Goal: Use online tool/utility: Use online tool/utility

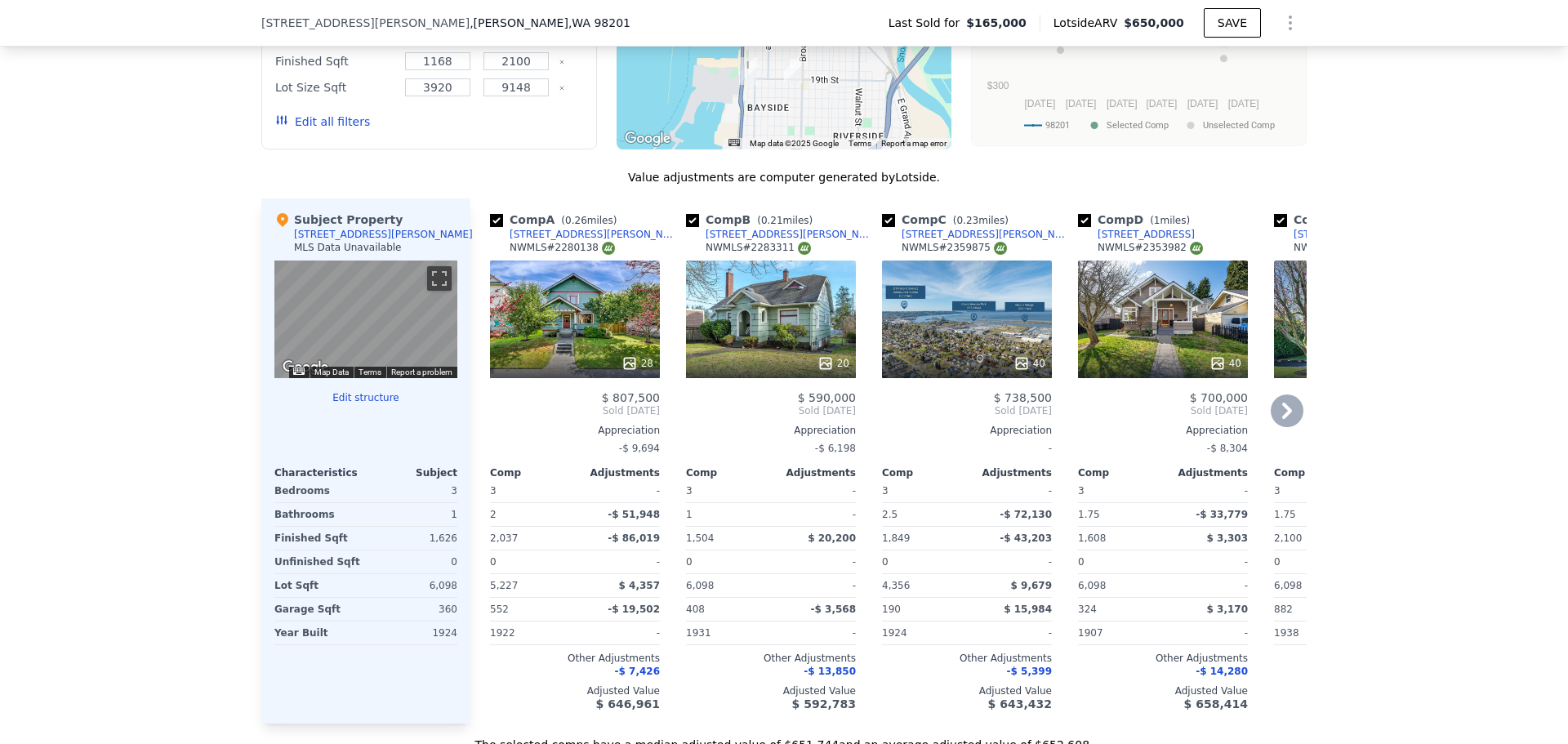
scroll to position [1551, 0]
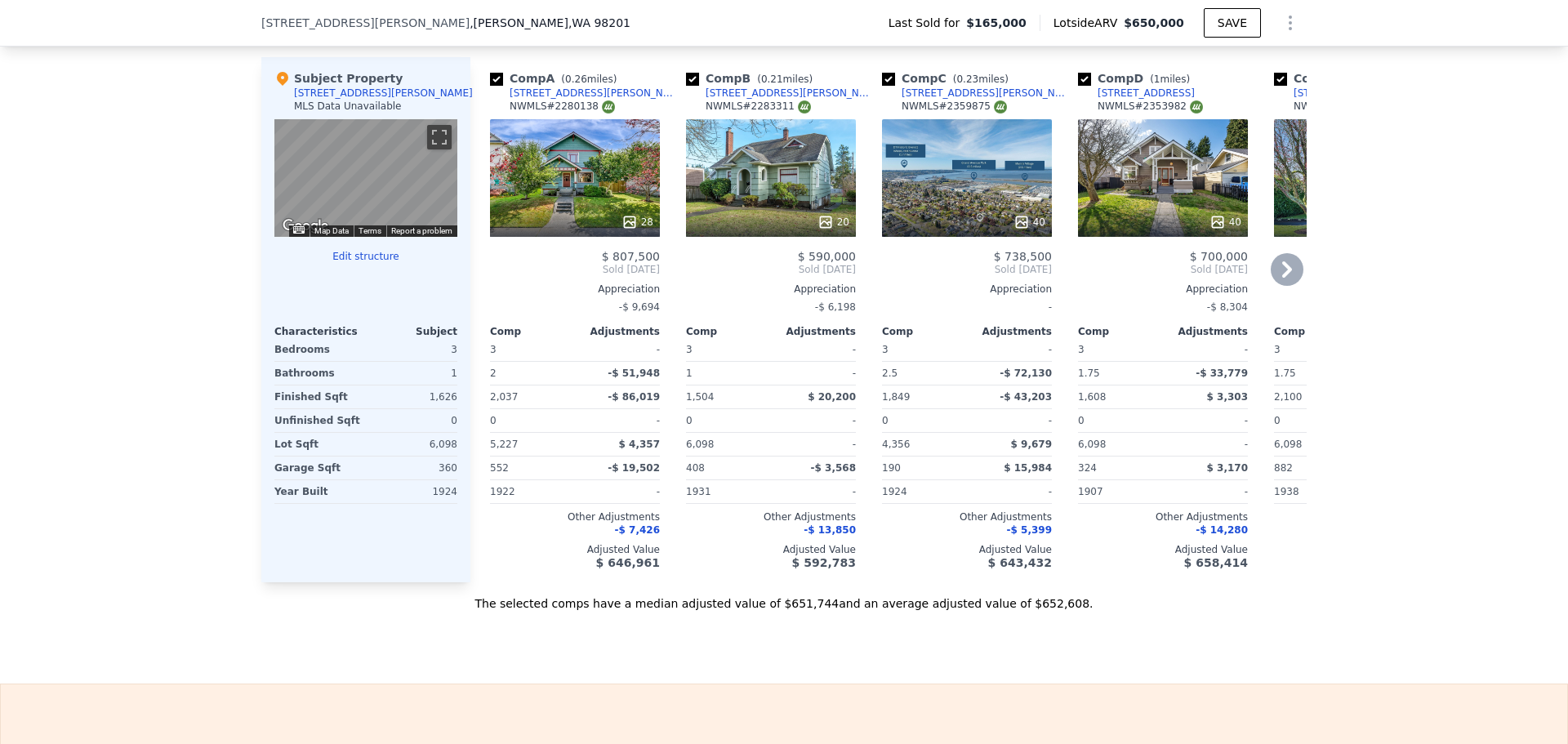
click at [1287, 260] on icon at bounding box center [1287, 270] width 33 height 33
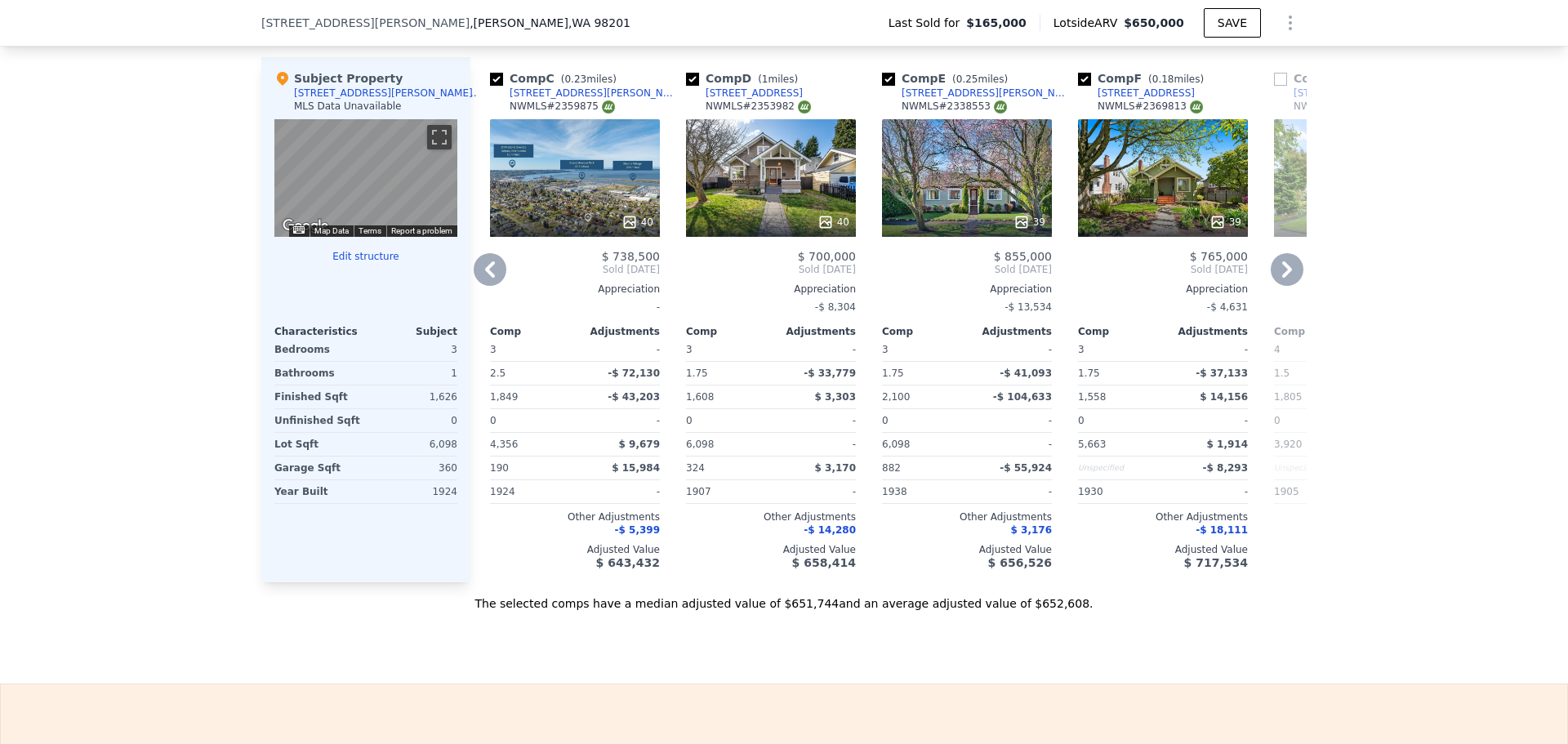
click at [1287, 260] on icon at bounding box center [1287, 270] width 33 height 33
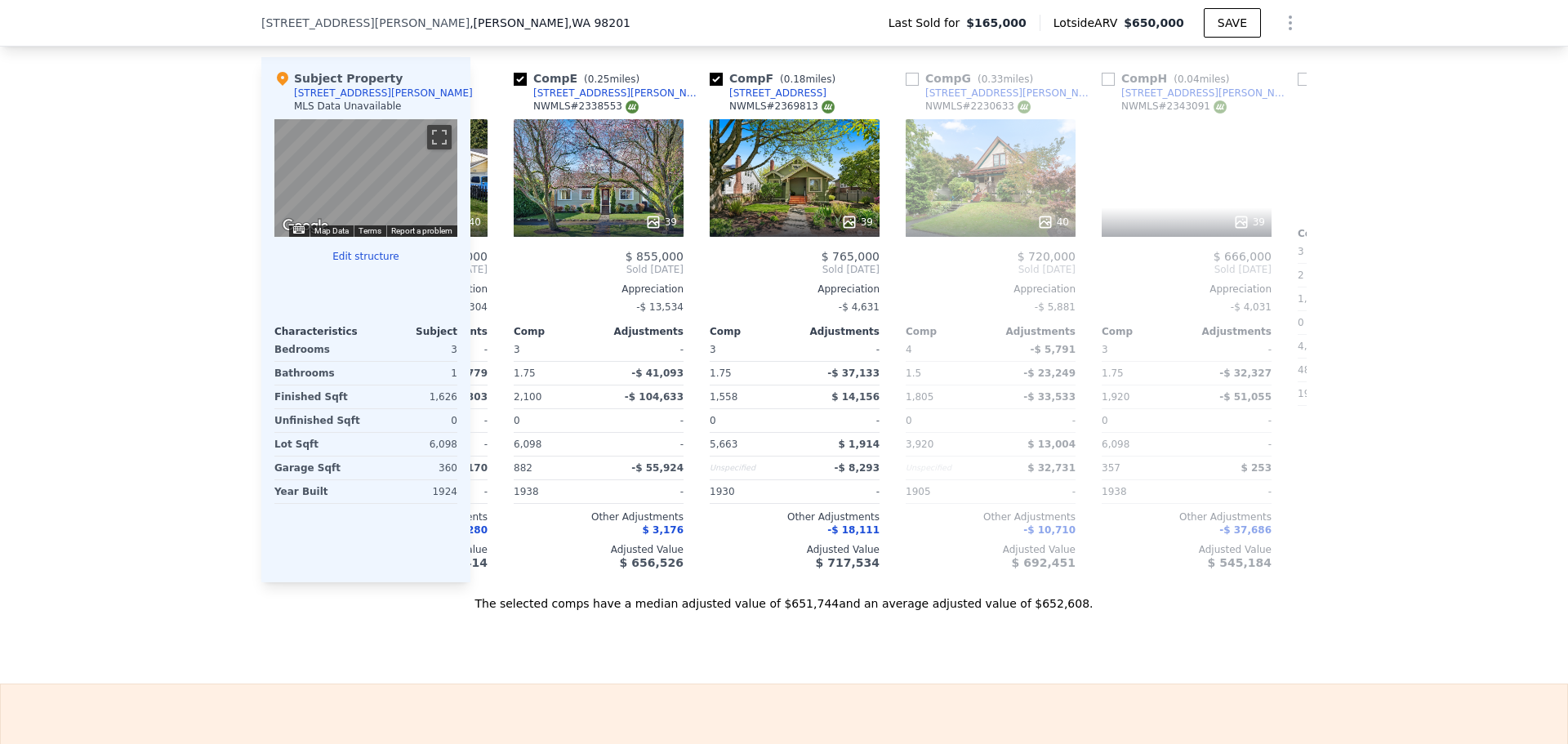
scroll to position [0, 784]
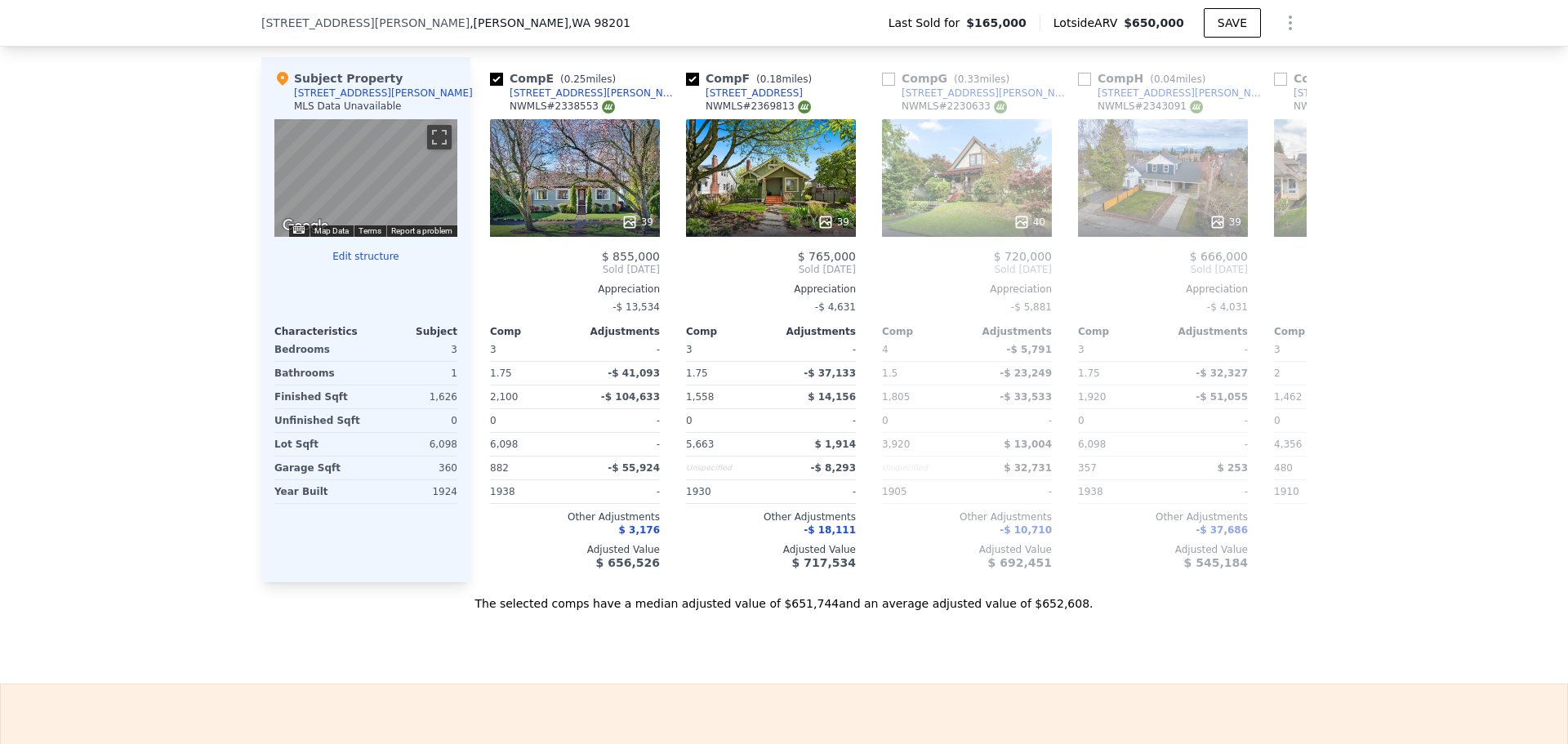
click at [1287, 263] on span "Sold [DATE]" at bounding box center [1359, 269] width 169 height 13
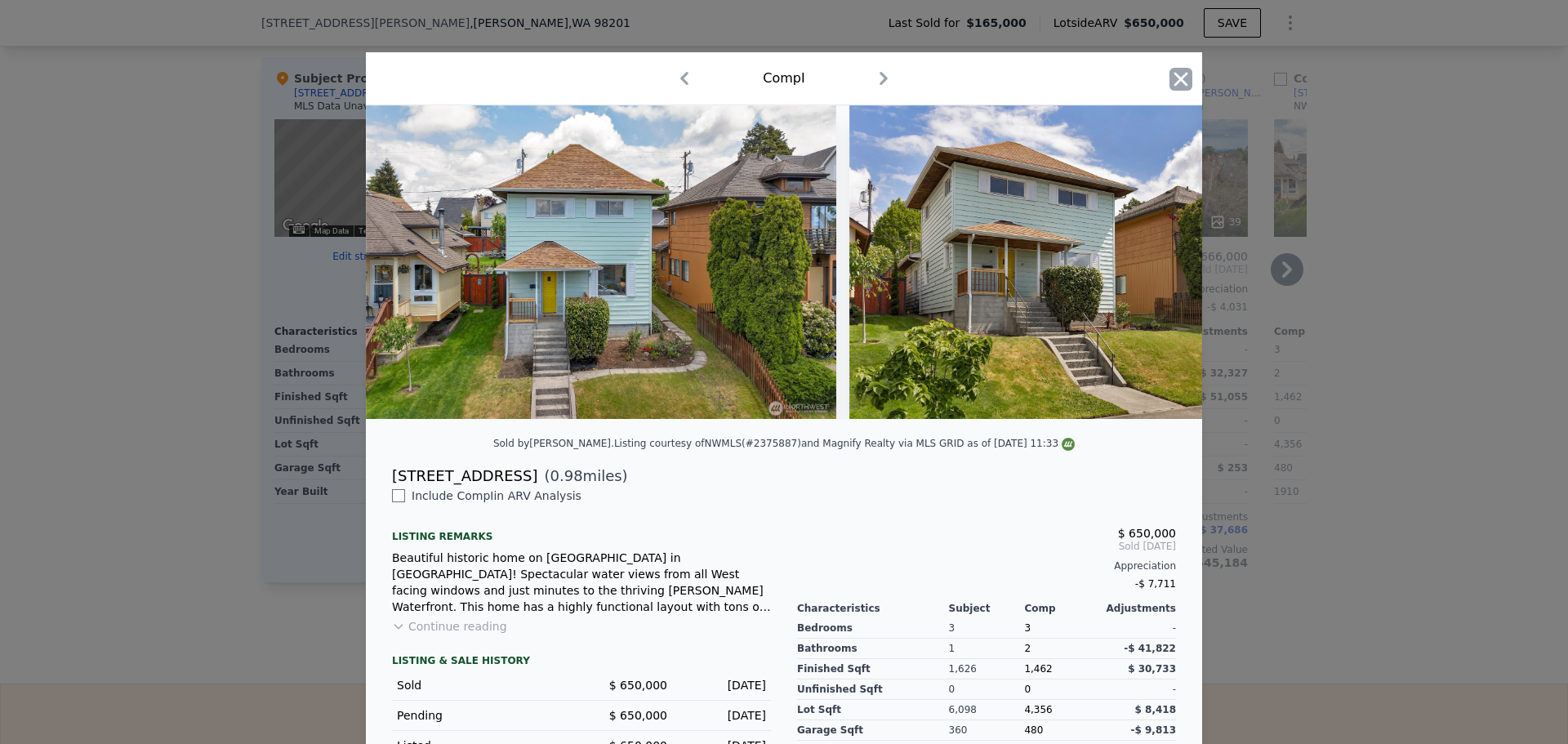
click at [1169, 83] on icon "button" at bounding box center [1179, 79] width 22 height 22
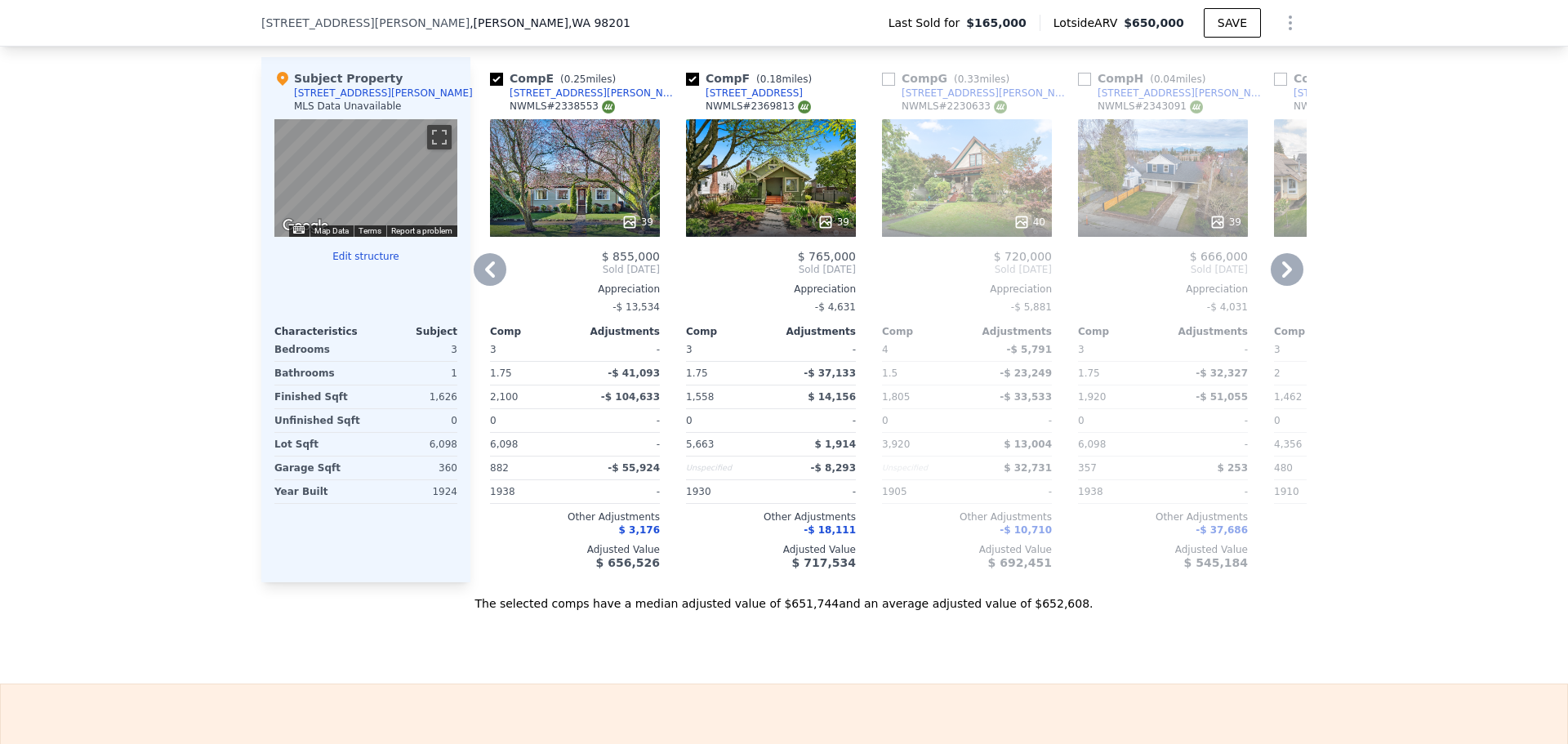
click at [1282, 261] on icon at bounding box center [1287, 269] width 10 height 17
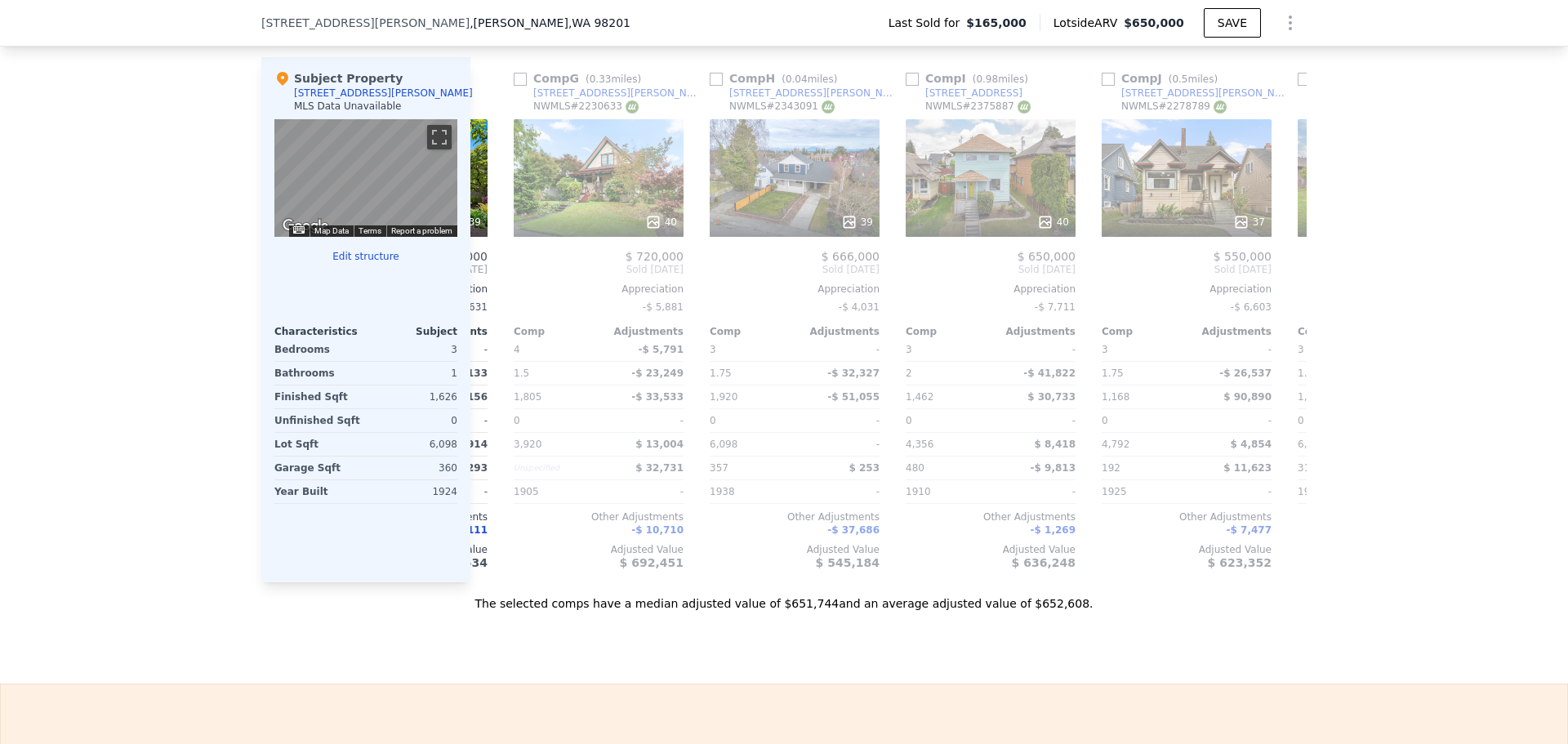
scroll to position [0, 1176]
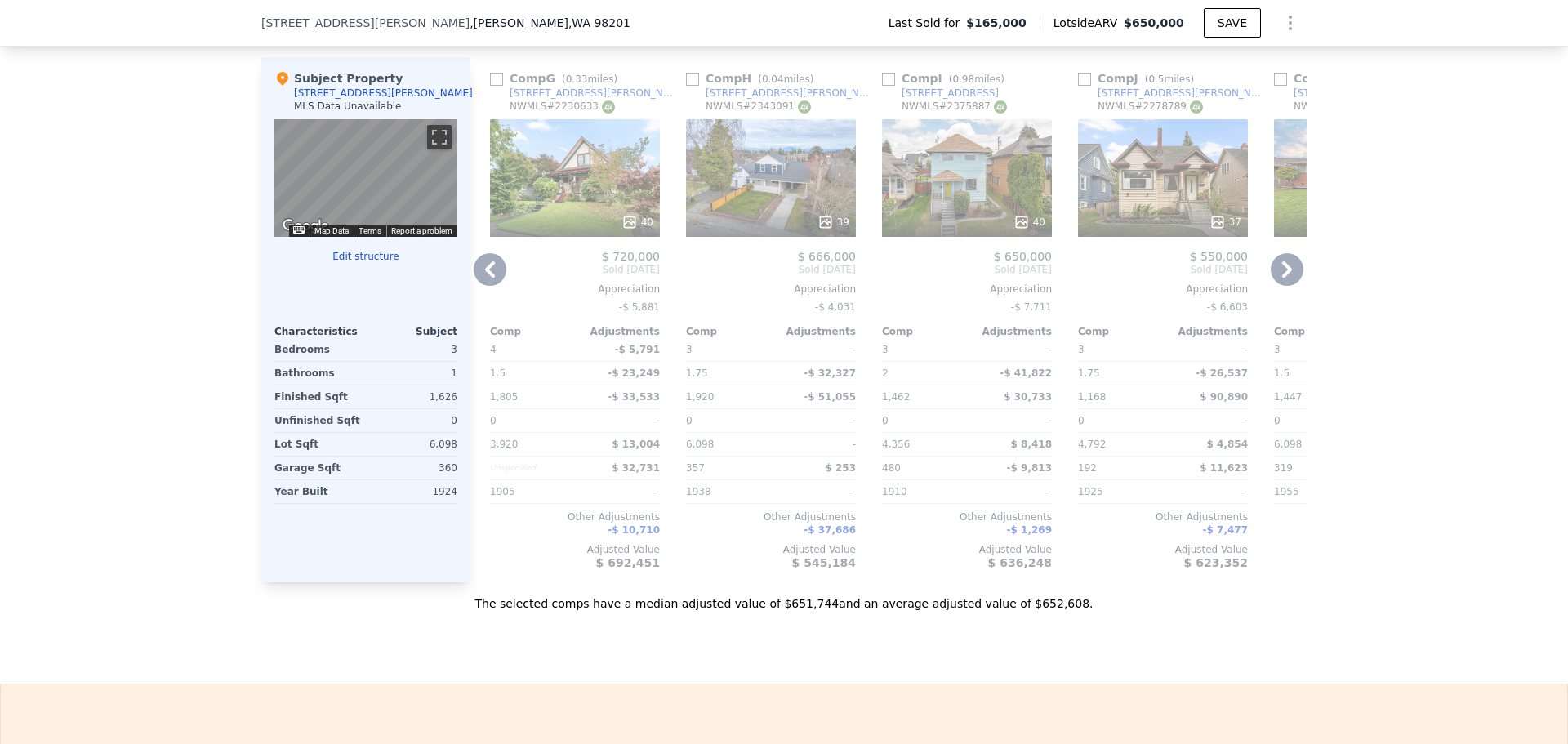
click at [1275, 261] on icon at bounding box center [1287, 270] width 33 height 33
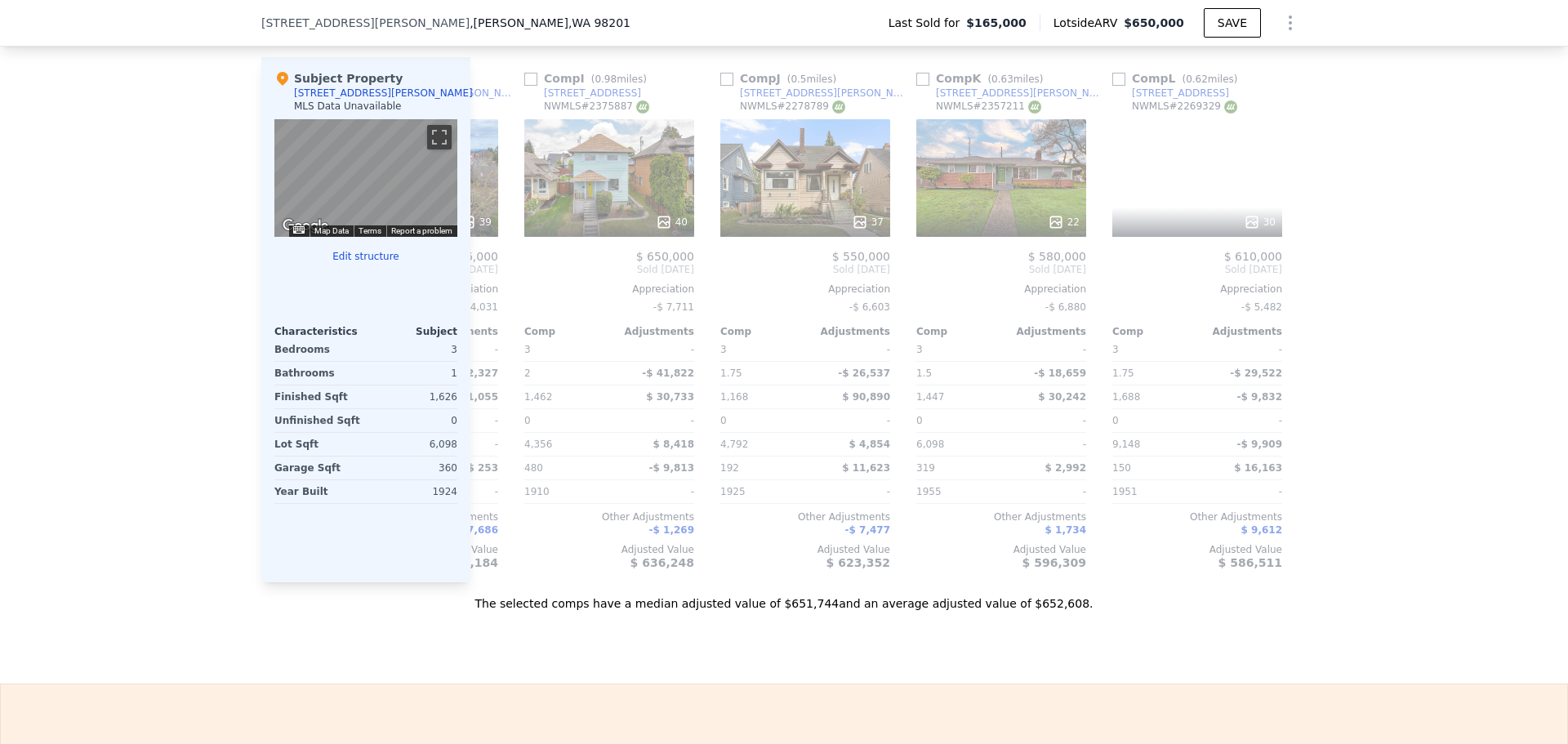
scroll to position [0, 1554]
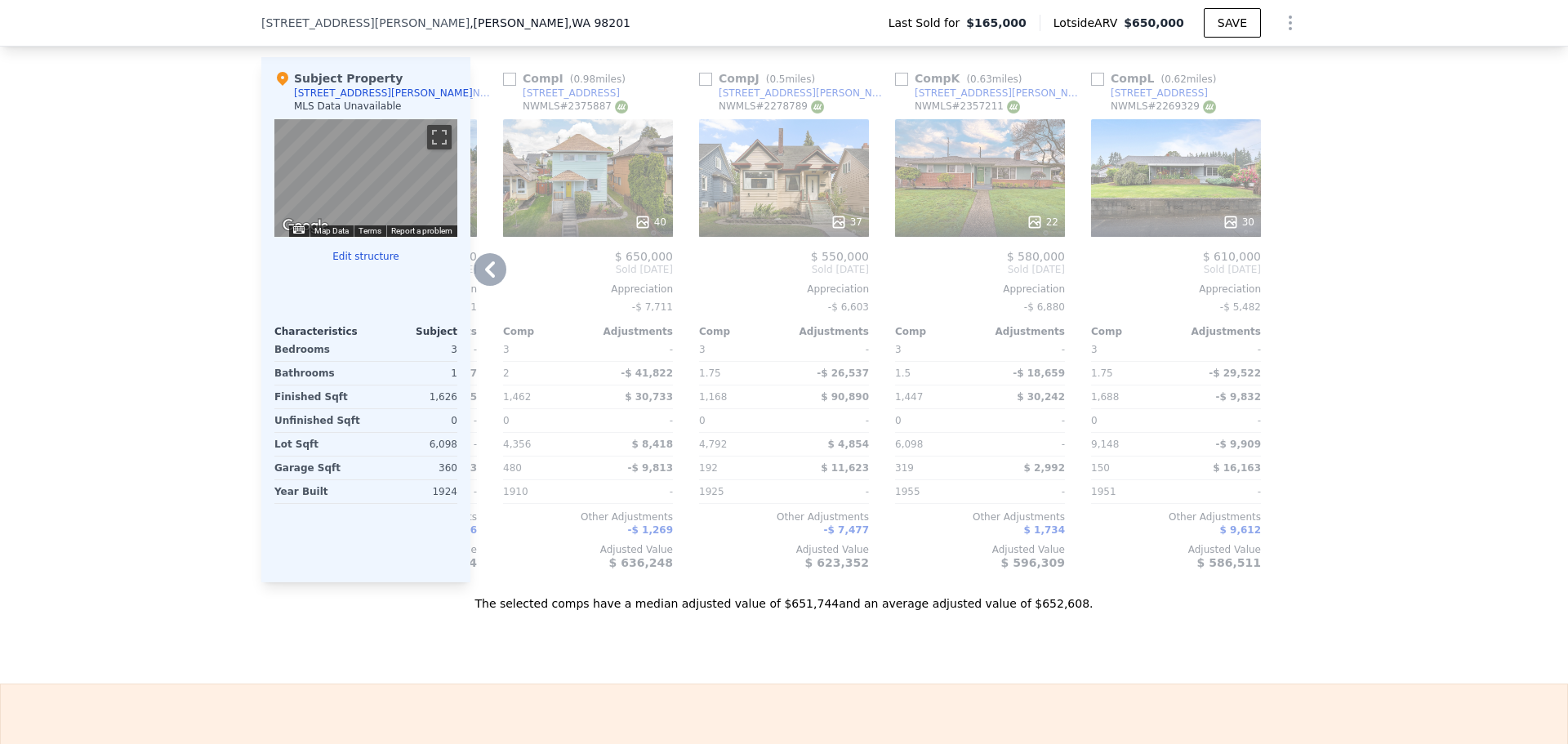
click at [487, 265] on icon at bounding box center [490, 270] width 33 height 33
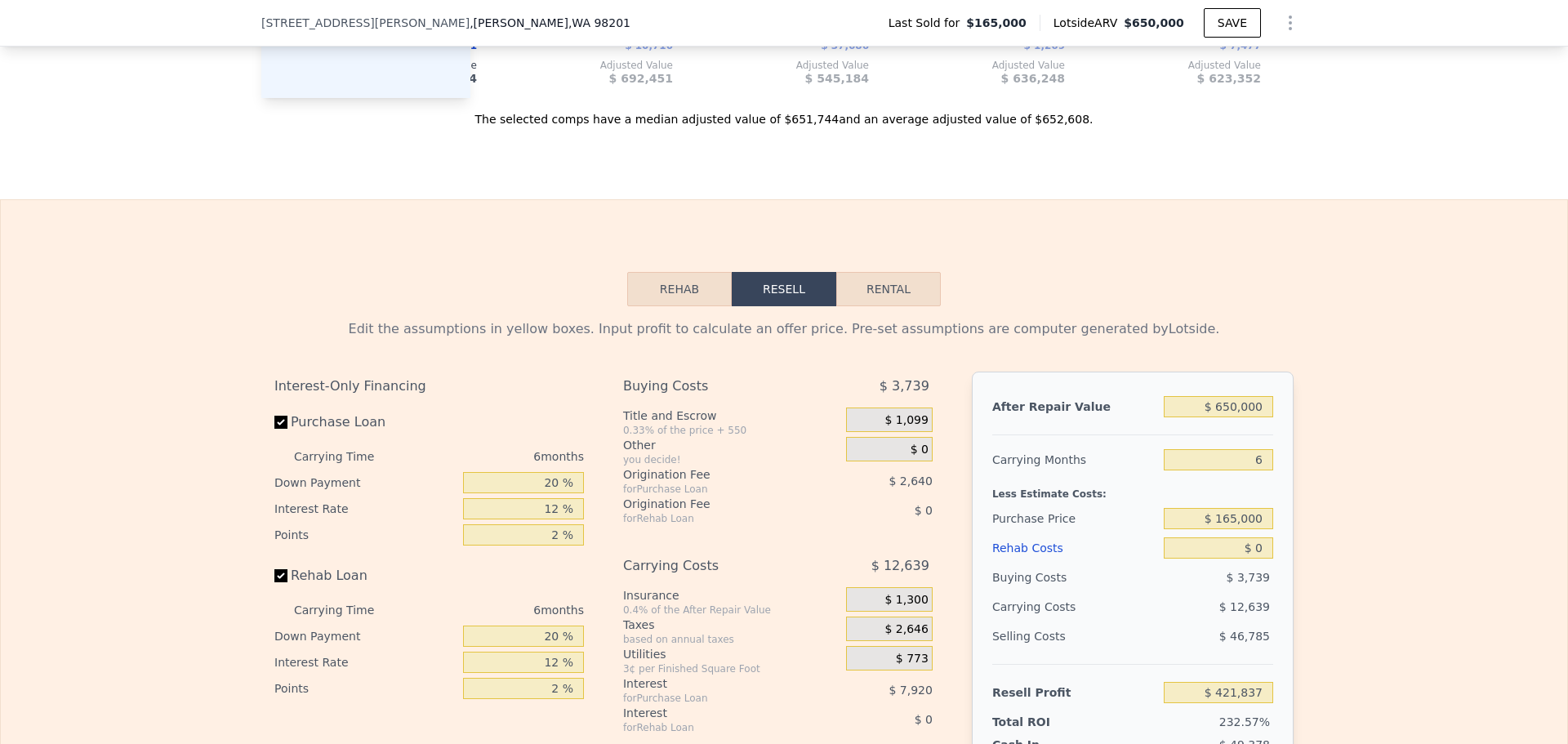
scroll to position [2041, 0]
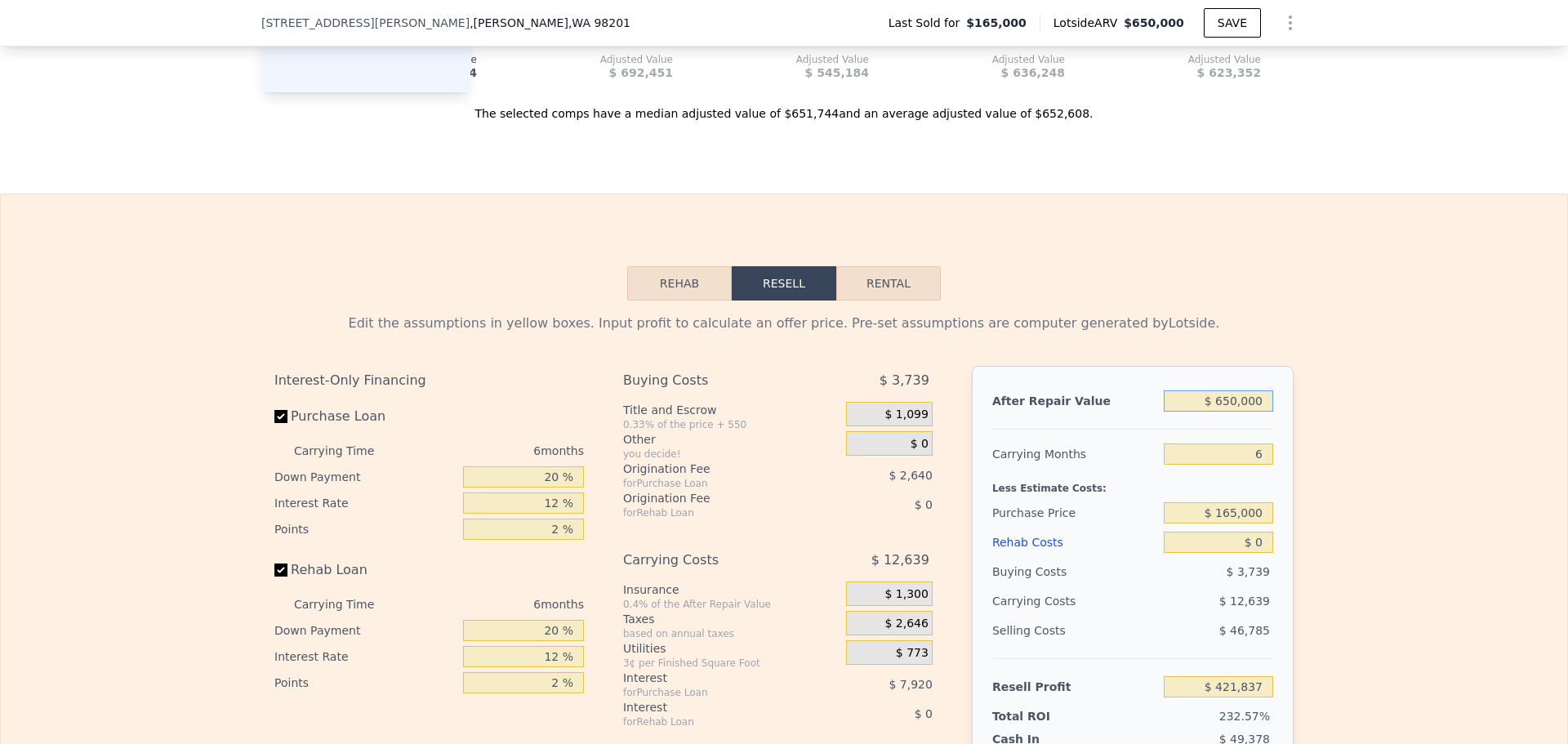
drag, startPoint x: 1145, startPoint y: 384, endPoint x: 1124, endPoint y: 421, distance: 42.5
click at [1049, 356] on div "Edit the assumptions in yellow boxes. Input profit to calculate an offer price.…" at bounding box center [784, 611] width 1019 height 594
type input "$ 5"
type input "-$ 180,623"
type input "$ 58"
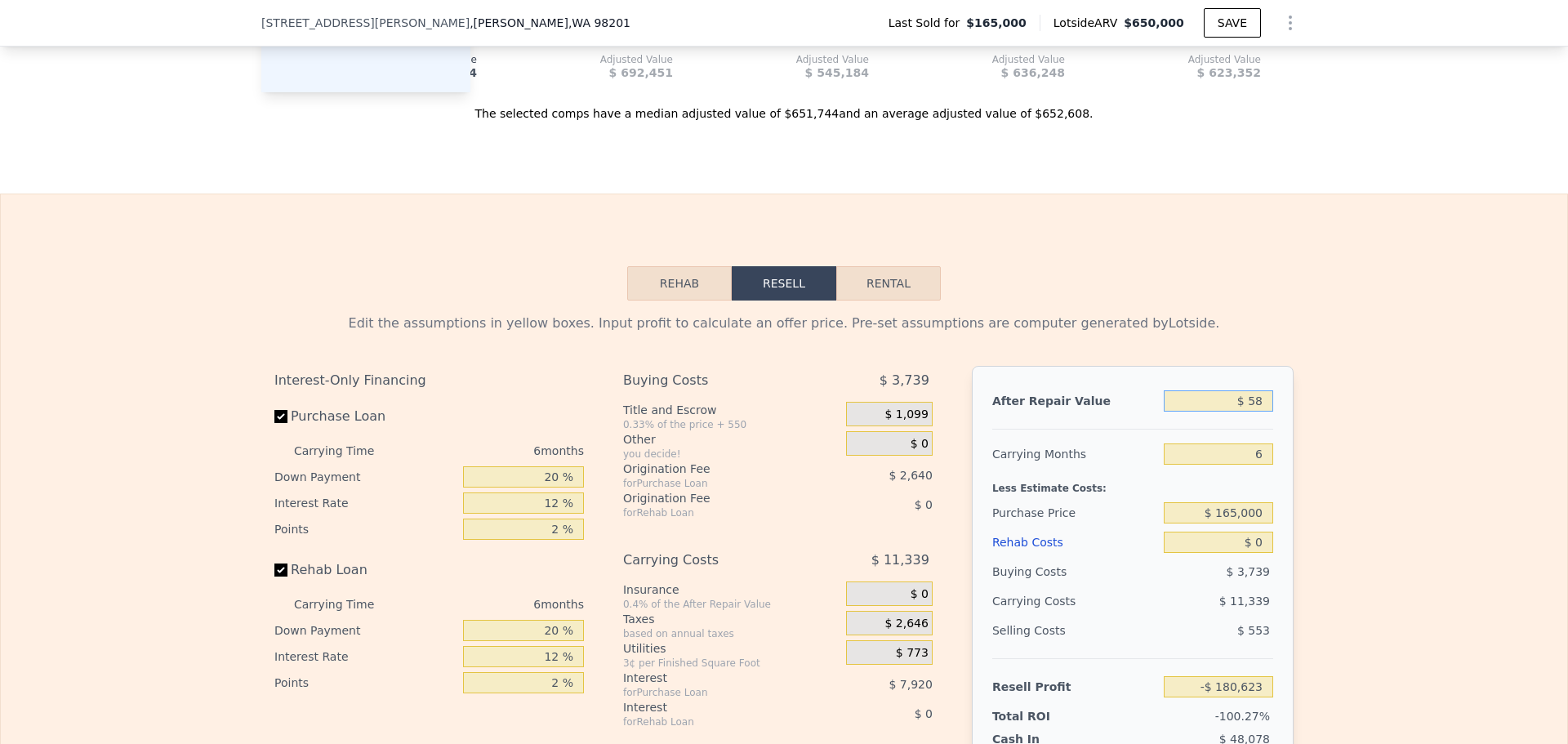
type input "-$ 180,573"
type input "$ 589"
type input "-$ 180,082"
type input "$ 5,890"
type input "-$ 175,169"
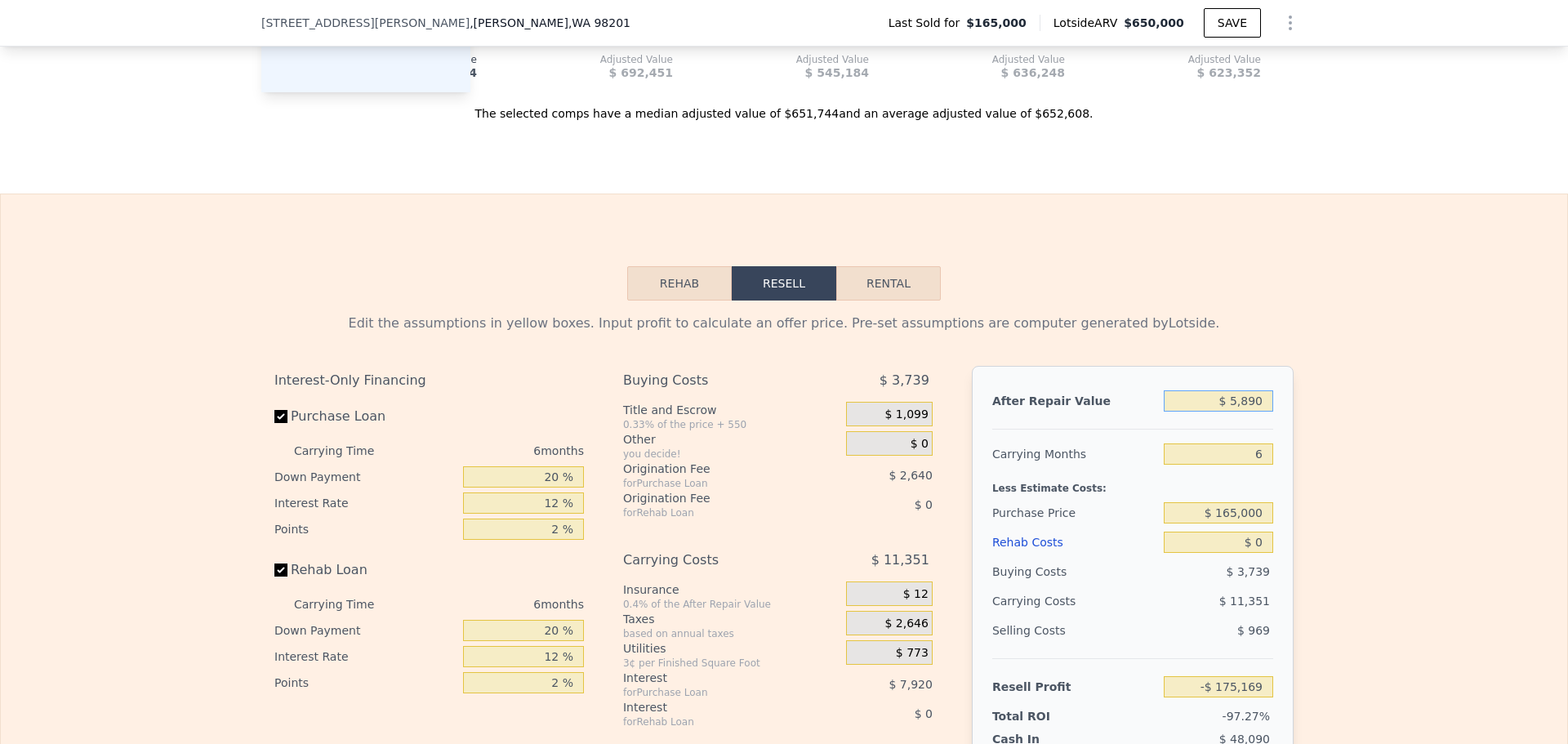
type input "$ 58,900"
type input "-$ 126,036"
type input "$ 5,890"
type input "-$ 175,169"
type input "$ 589"
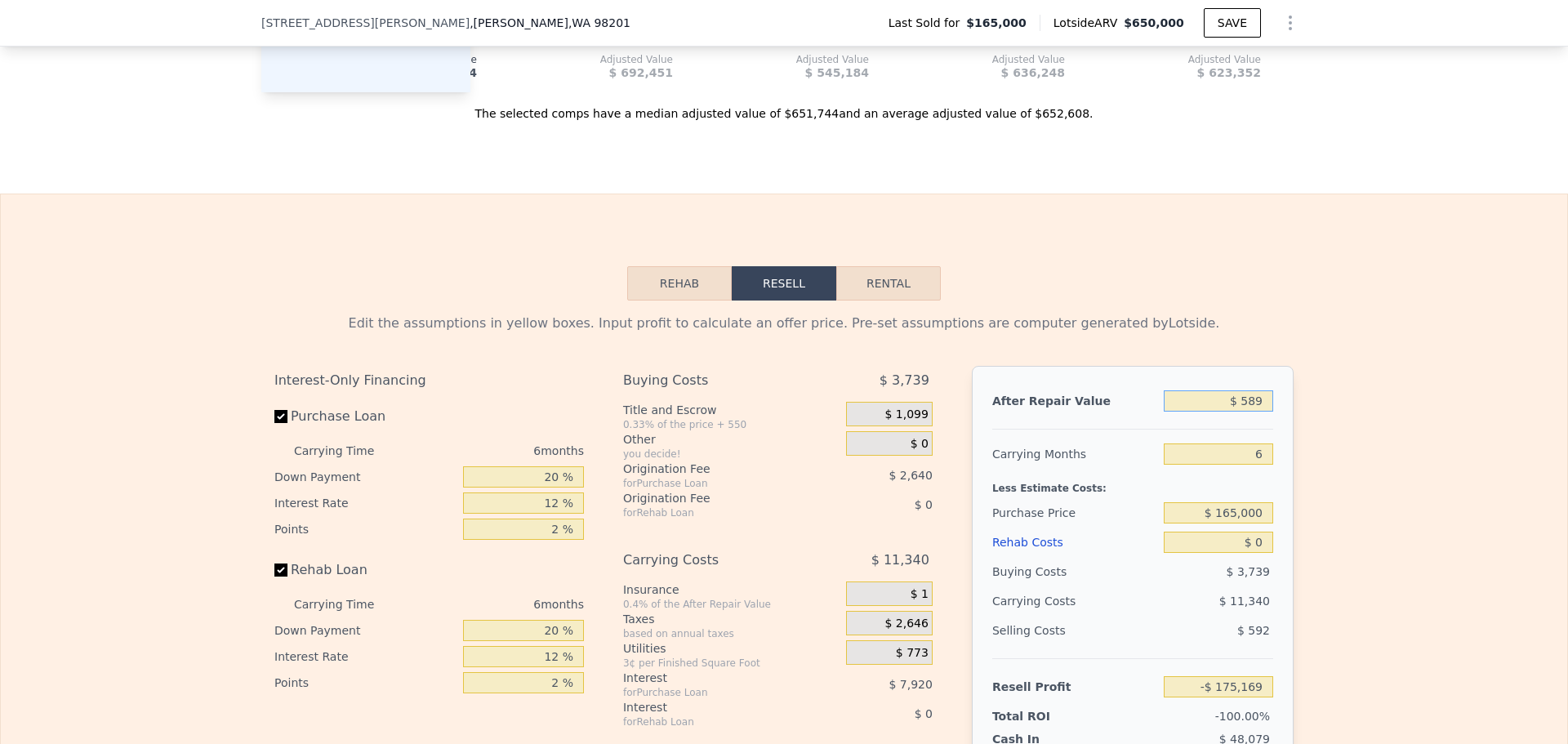
type input "-$ 180,082"
type input "$ 58"
type input "-$ 180,573"
type input "$ 5"
type input "-$ 180,623"
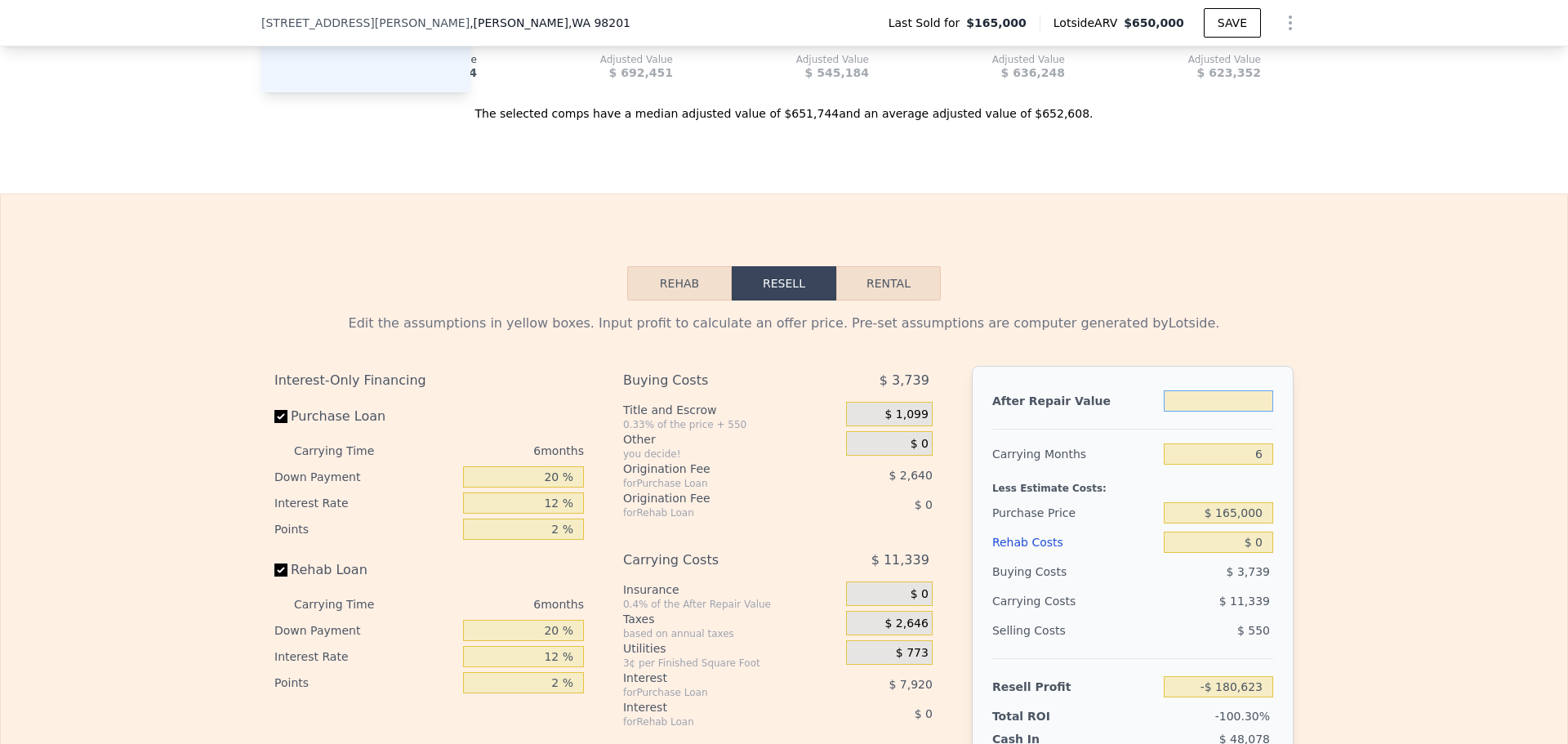
type input "$ 6"
type input "-$ 180,622"
type input "$ 69"
type input "-$ 180,564"
type input "$ 699"
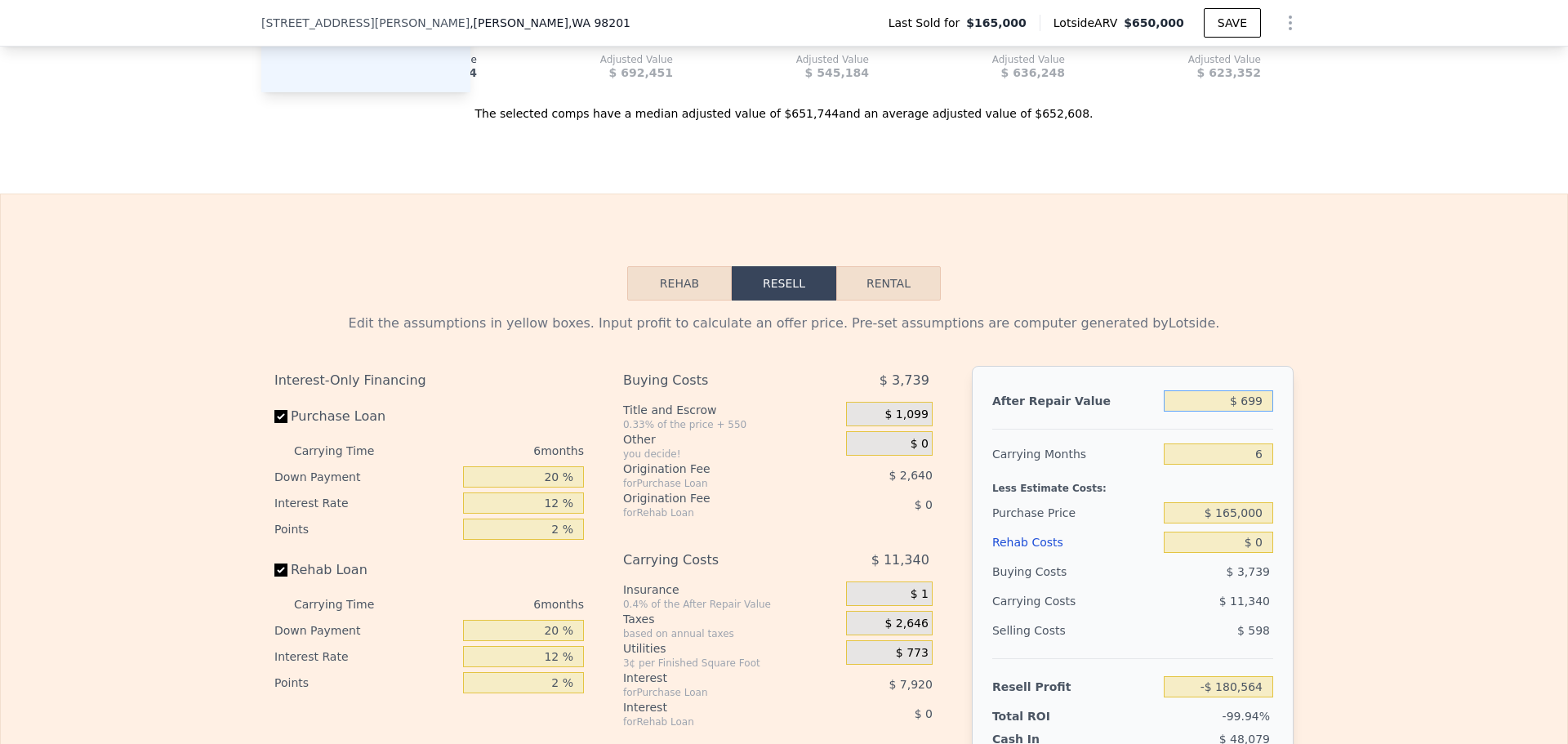
type input "-$ 179,978"
type input "$ 6,990"
type input "-$ 174,149"
type input "$ 69,900"
type input "-$ 115,841"
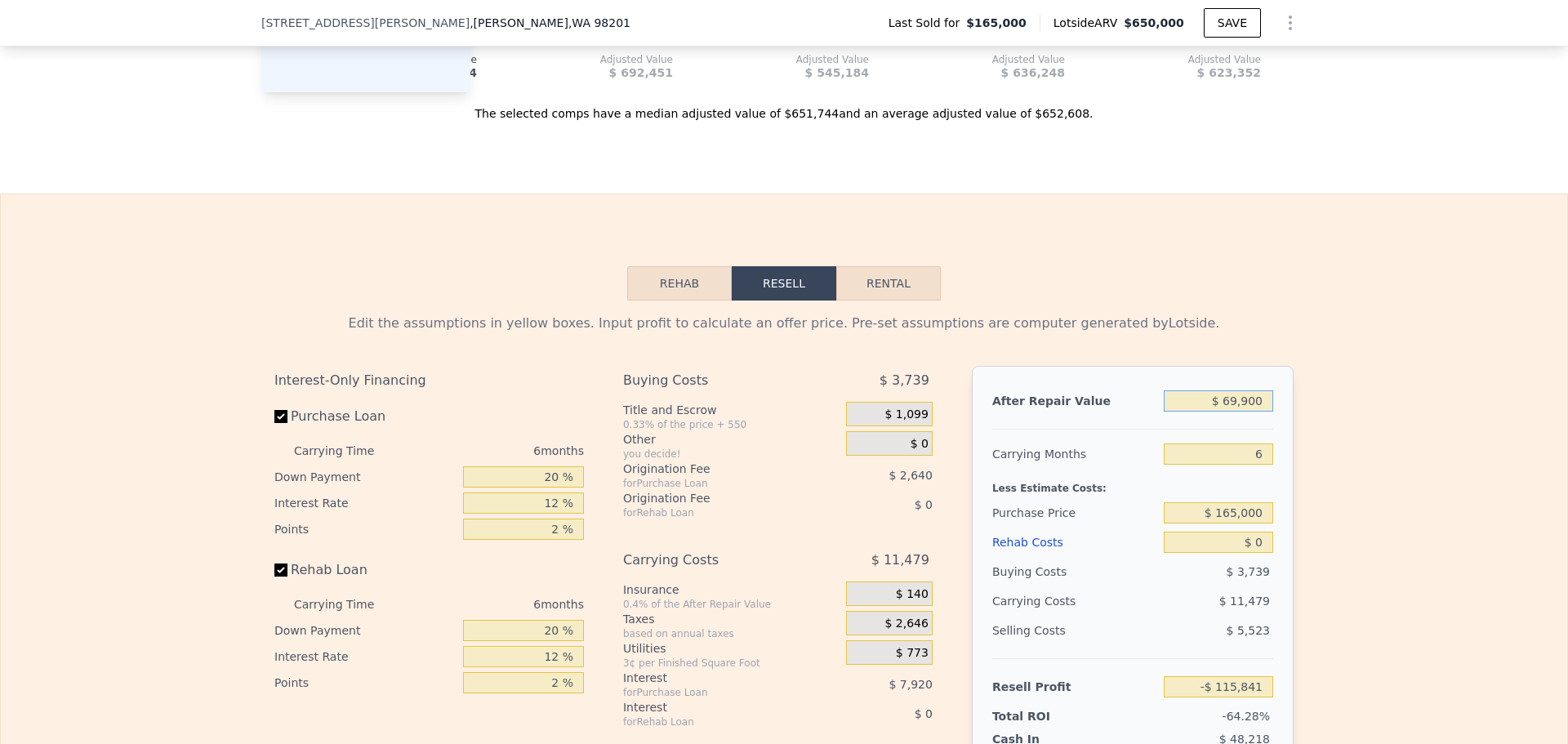
type input "$ 699,000"
type input "$ 467,254"
type input "$ 699,000"
click at [1258, 462] on input "6" at bounding box center [1218, 454] width 109 height 21
type input "5"
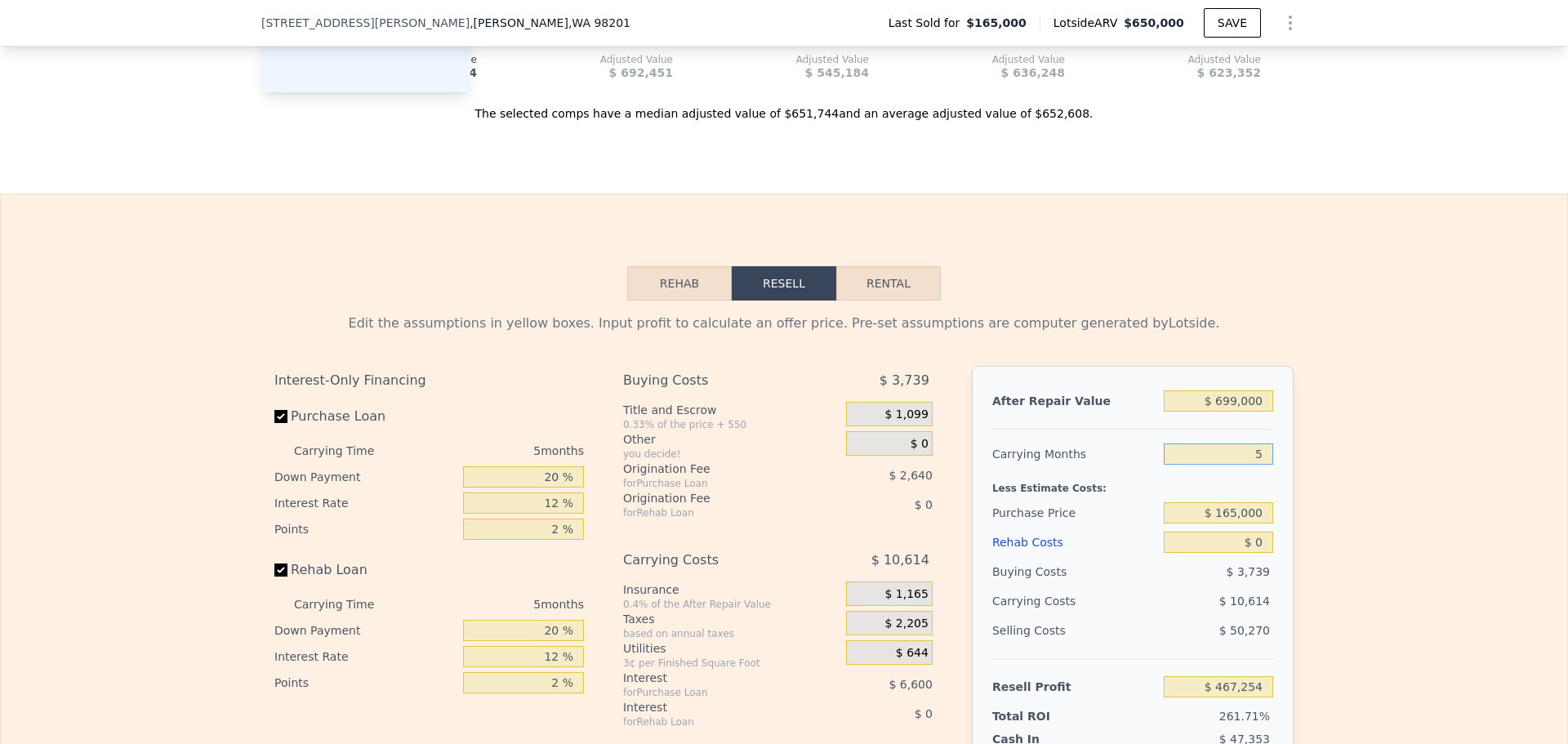
type input "$ 469,377"
type input "5"
drag, startPoint x: 1265, startPoint y: 524, endPoint x: 1100, endPoint y: 470, distance: 173.6
click at [1100, 470] on div "After Repair Value $ 699,000 Carrying Months 5 Less Estimate Costs: Purchase Pr…" at bounding box center [1133, 593] width 321 height 454
type input "$ 425,000"
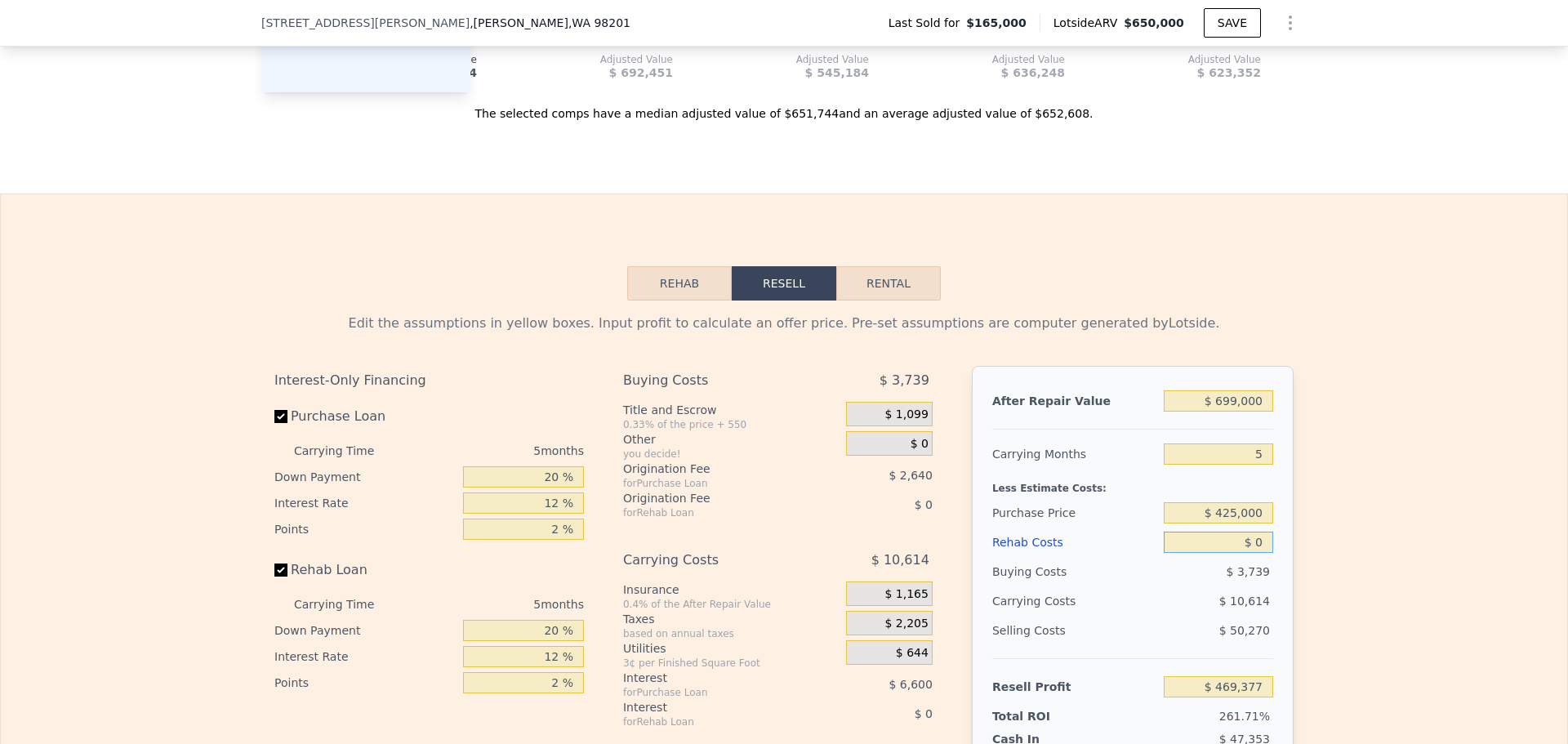
click at [1256, 544] on input "$ 0" at bounding box center [1218, 542] width 109 height 21
type input "$ 193,951"
type input "$ 1"
type input "$ 193,950"
type input "$ 13"
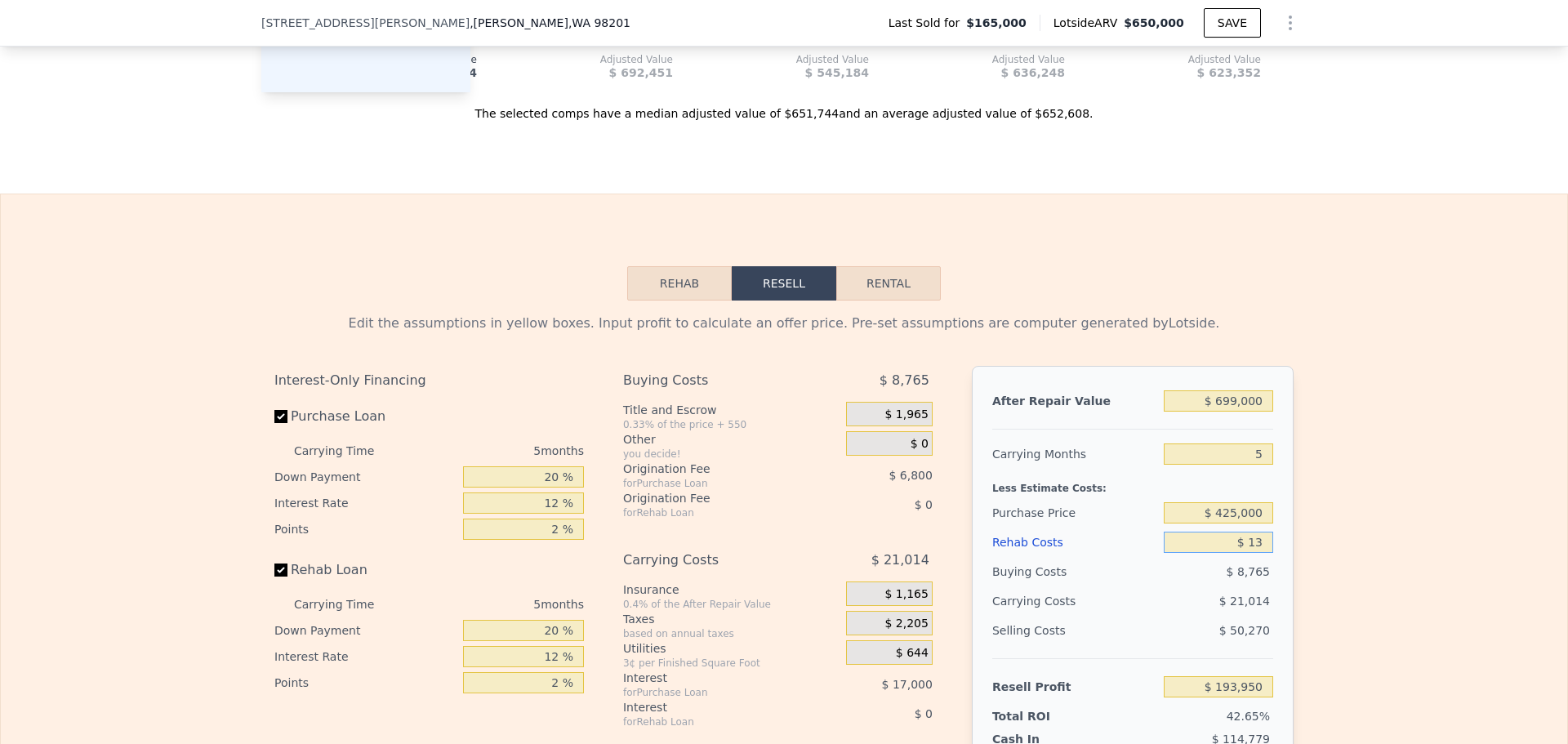
type input "$ 193,938"
type input "$ 130"
type input "$ 193,814"
type input "$ 1,300"
type input "$ 192,580"
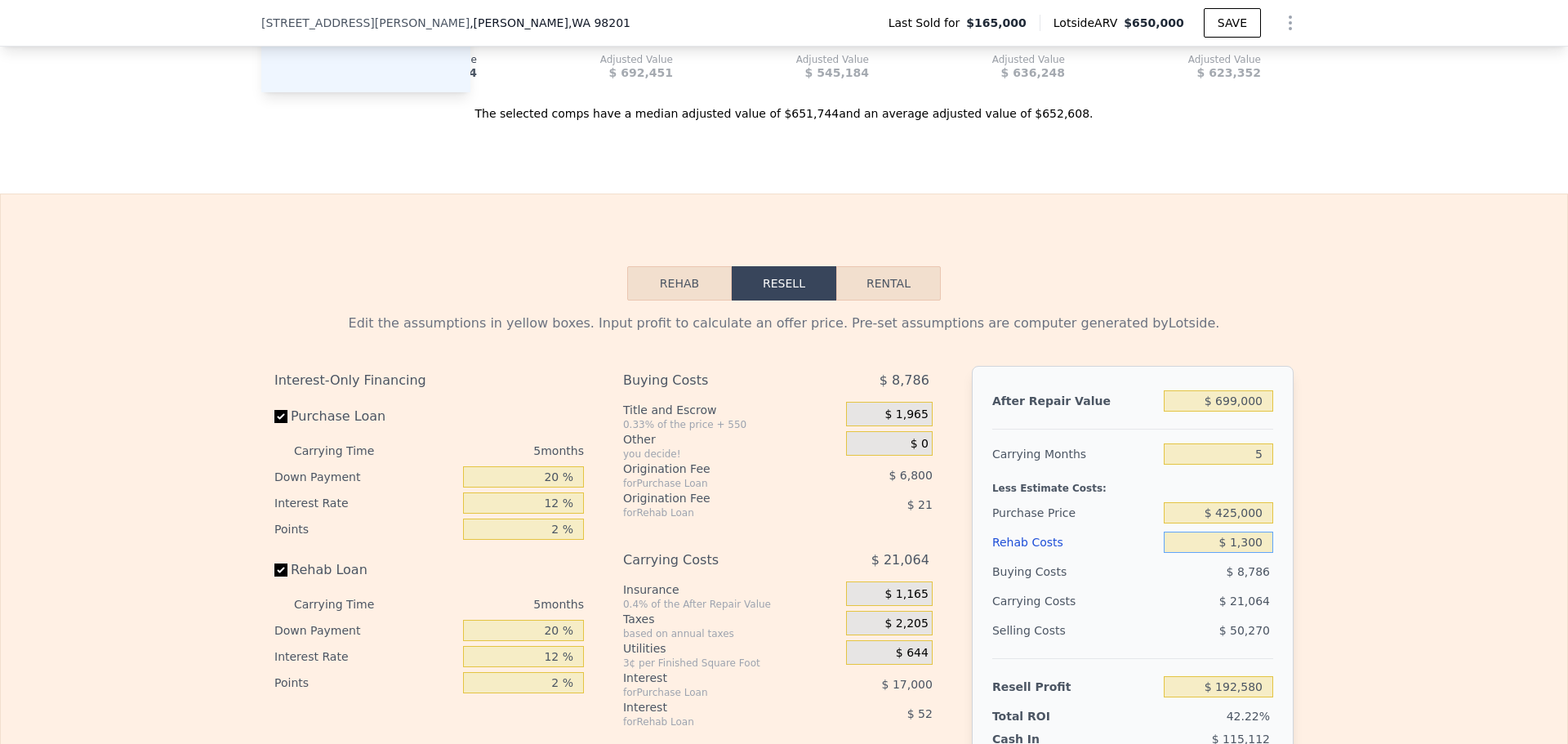
type input "$ 13,000"
type input "$ 180,223"
type input "$ 130,000"
type input "$ 56,671"
type input "$ 130,000"
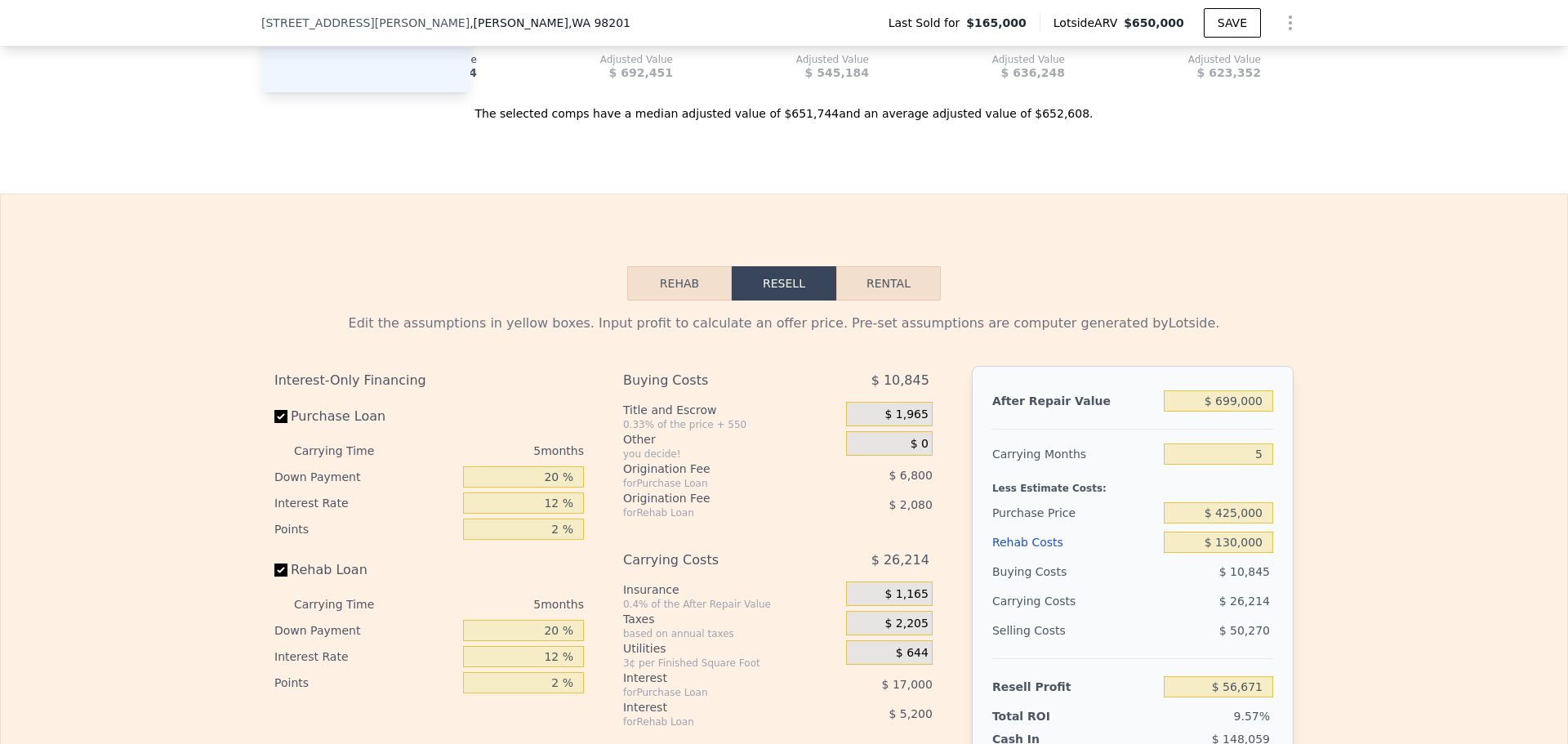
drag, startPoint x: 1156, startPoint y: 646, endPoint x: 1164, endPoint y: 639, distance: 10.6
click at [1157, 645] on div "Selling Costs $ 50,270" at bounding box center [1133, 637] width 280 height 43
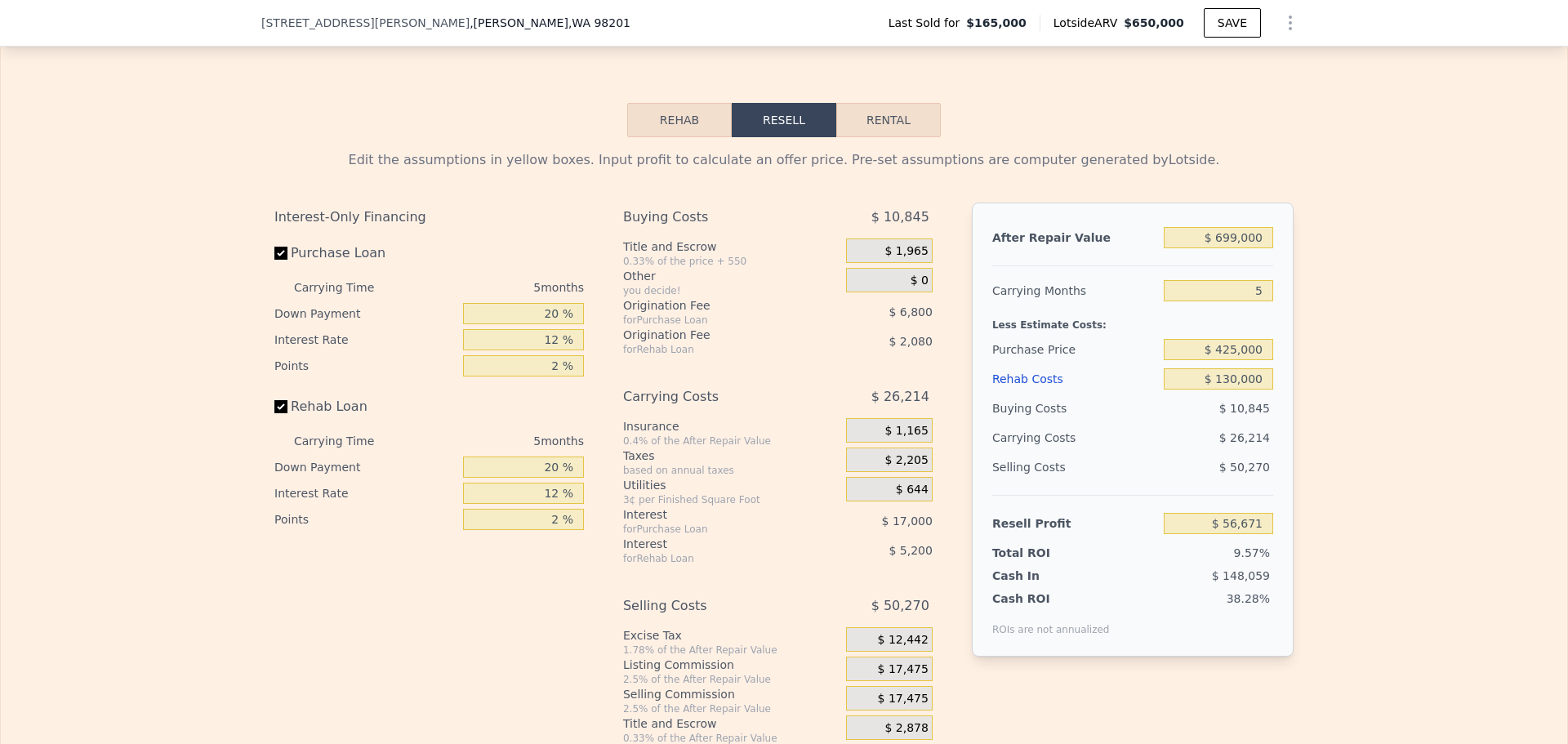
scroll to position [2123, 0]
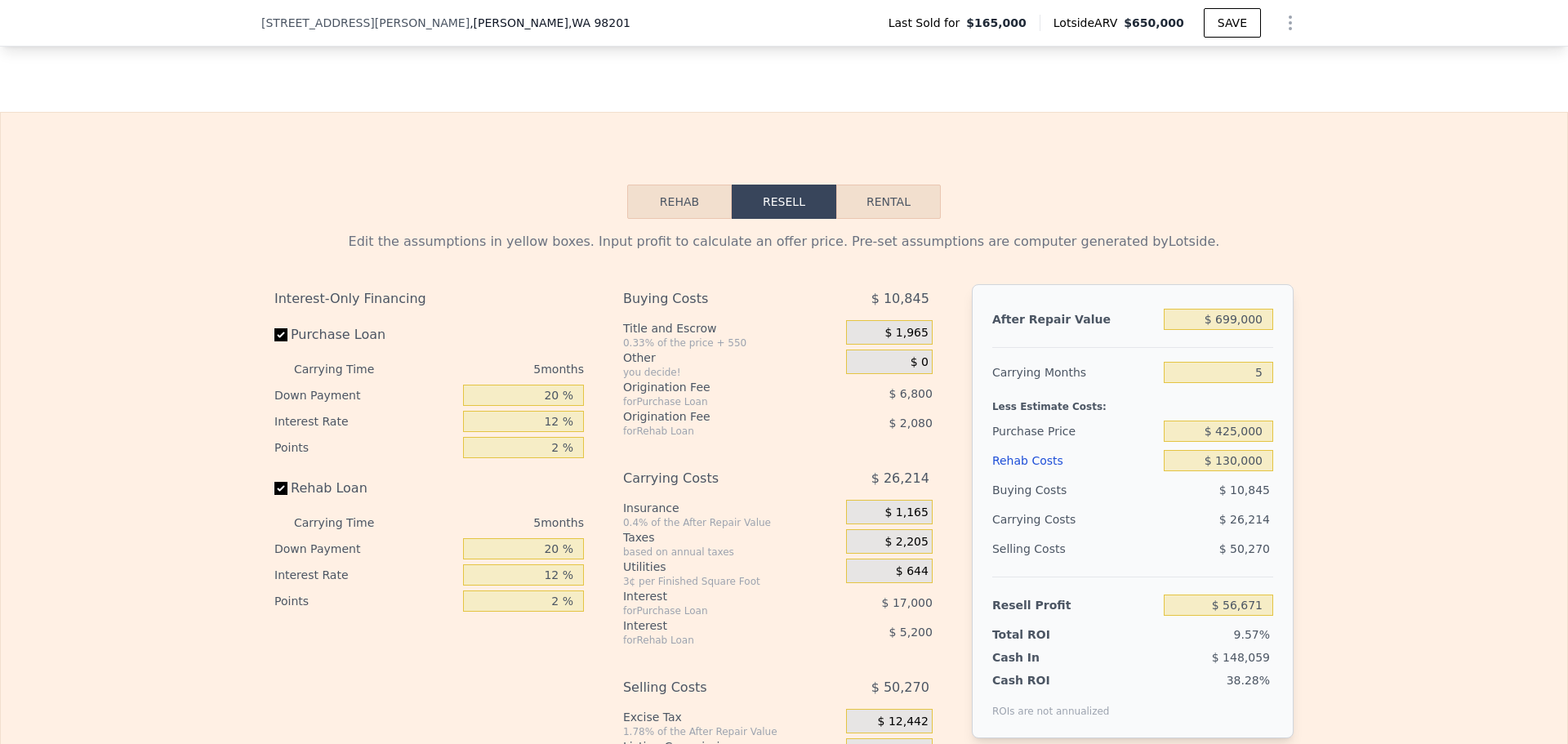
type input "$ 650,000"
type input "6"
type input "$ 0"
type input "$ 421,837"
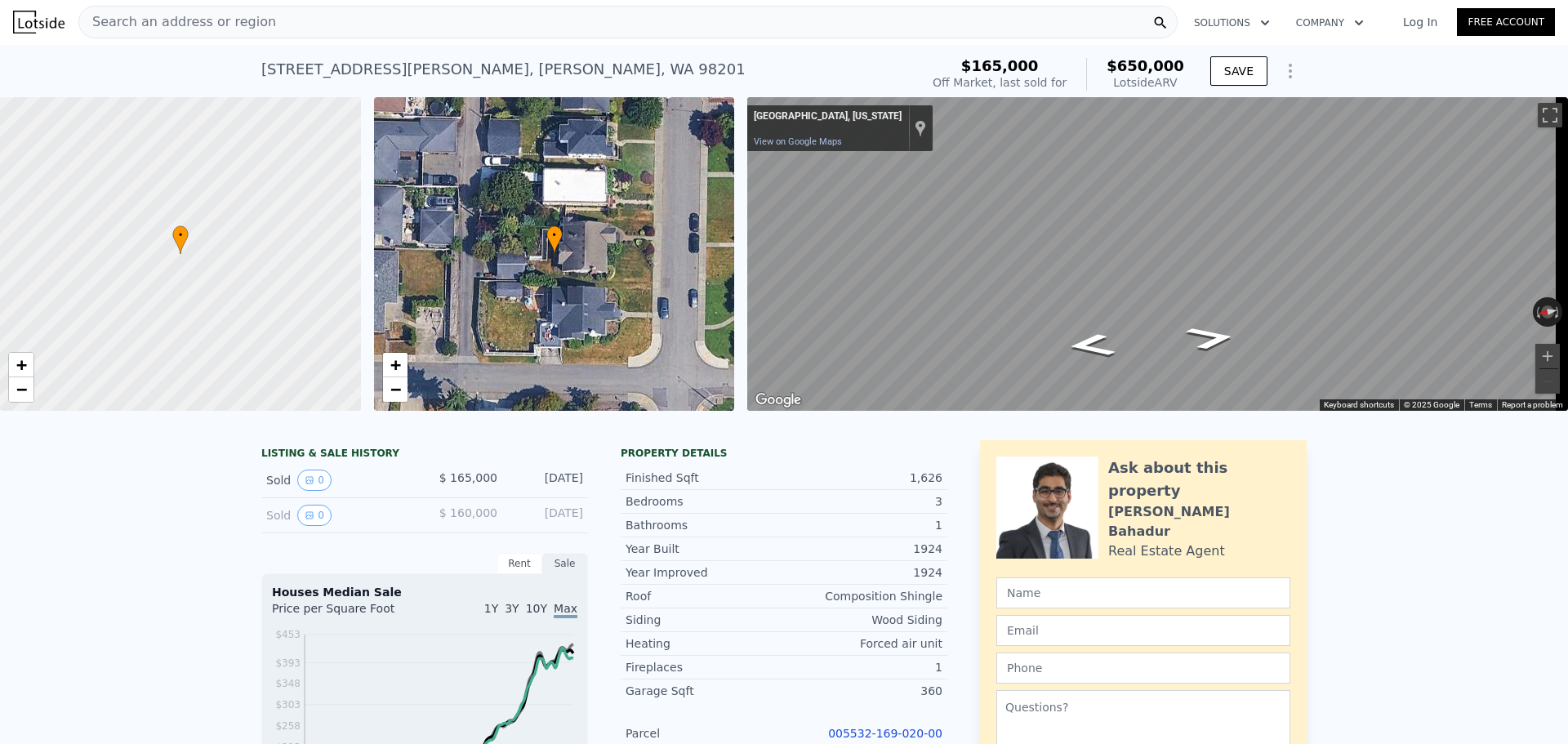
scroll to position [0, 0]
click at [447, 35] on div "Search an address or region" at bounding box center [627, 23] width 1099 height 33
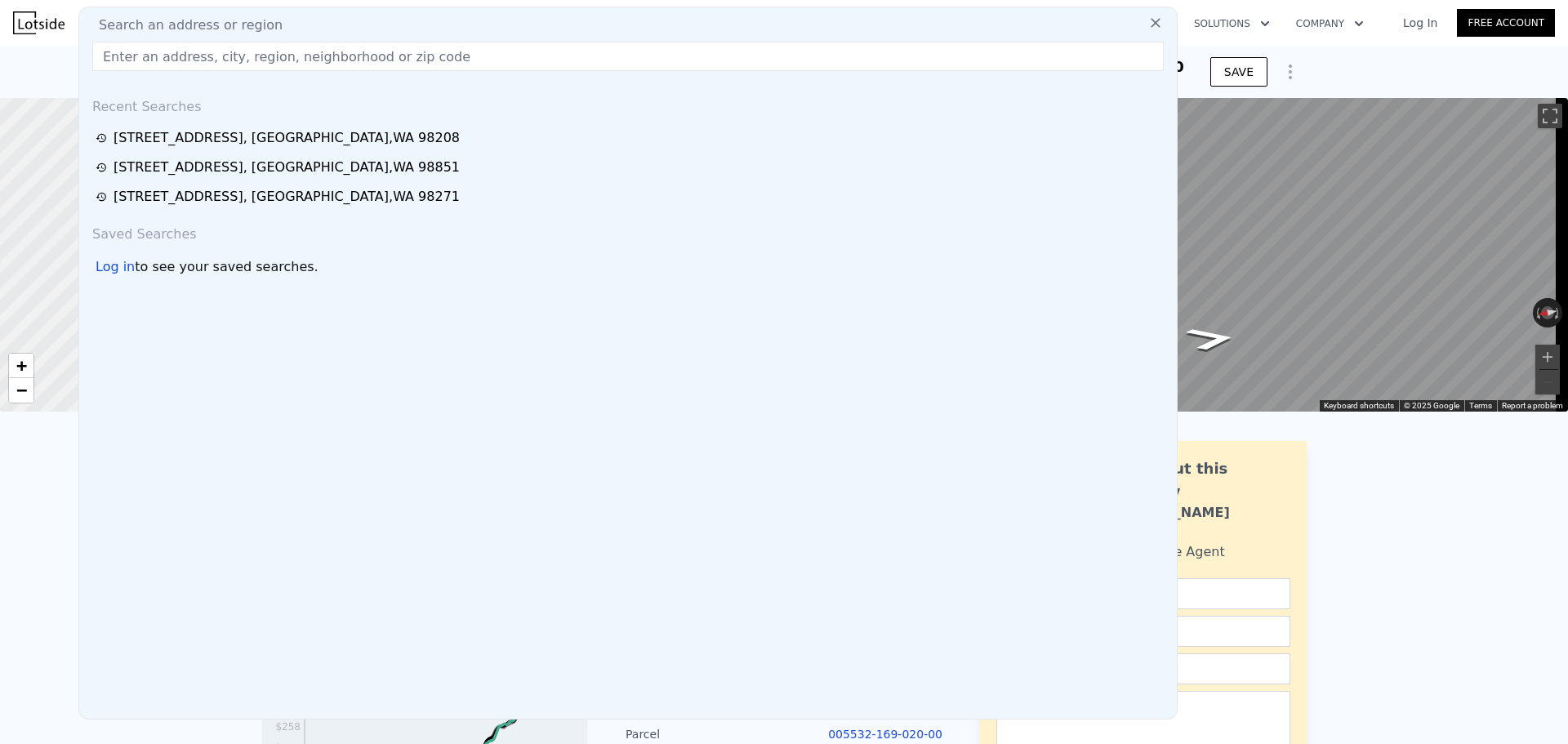
click at [431, 56] on input "text" at bounding box center [628, 56] width 1071 height 29
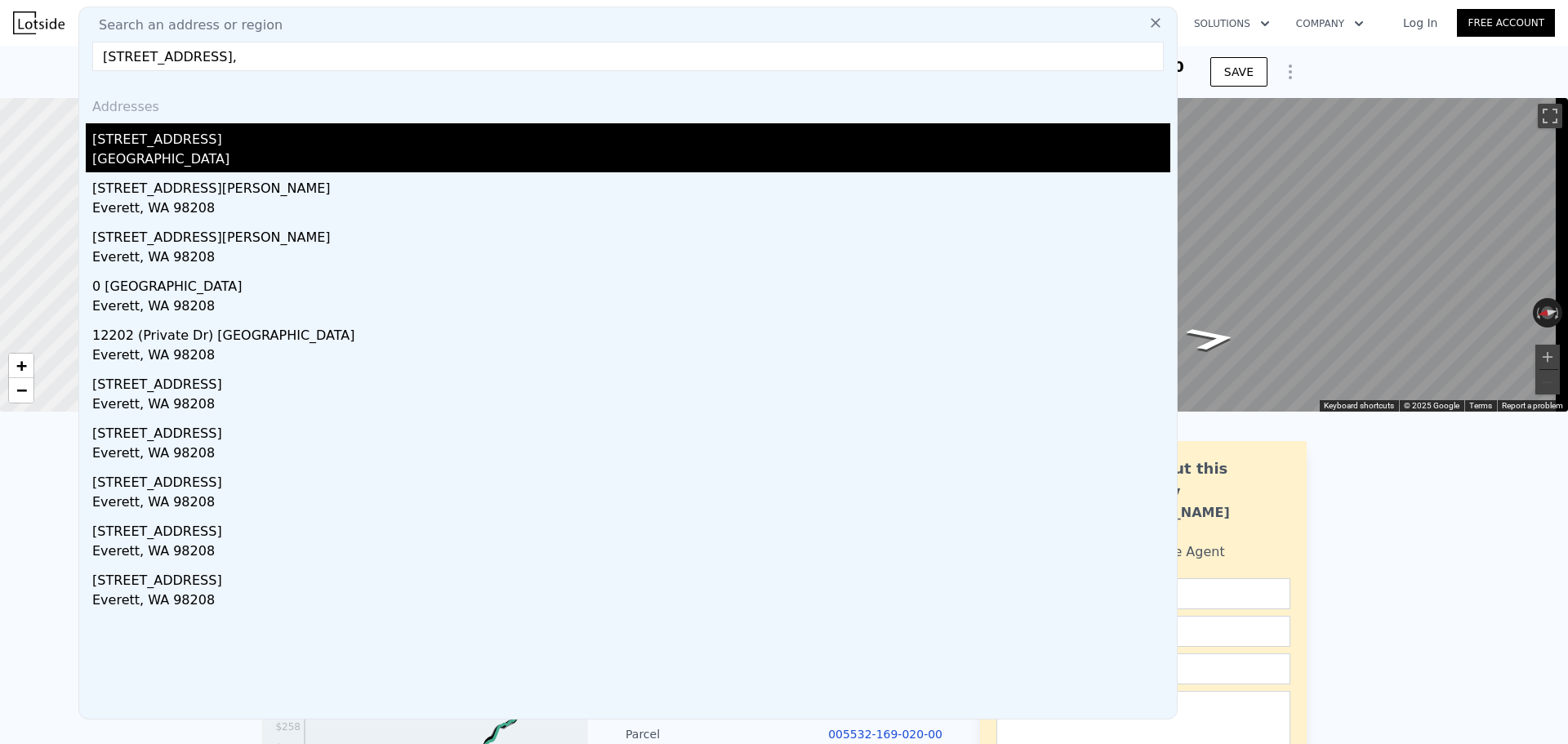
type input "[STREET_ADDRESS],"
click at [175, 164] on div "[GEOGRAPHIC_DATA]" at bounding box center [631, 160] width 1078 height 22
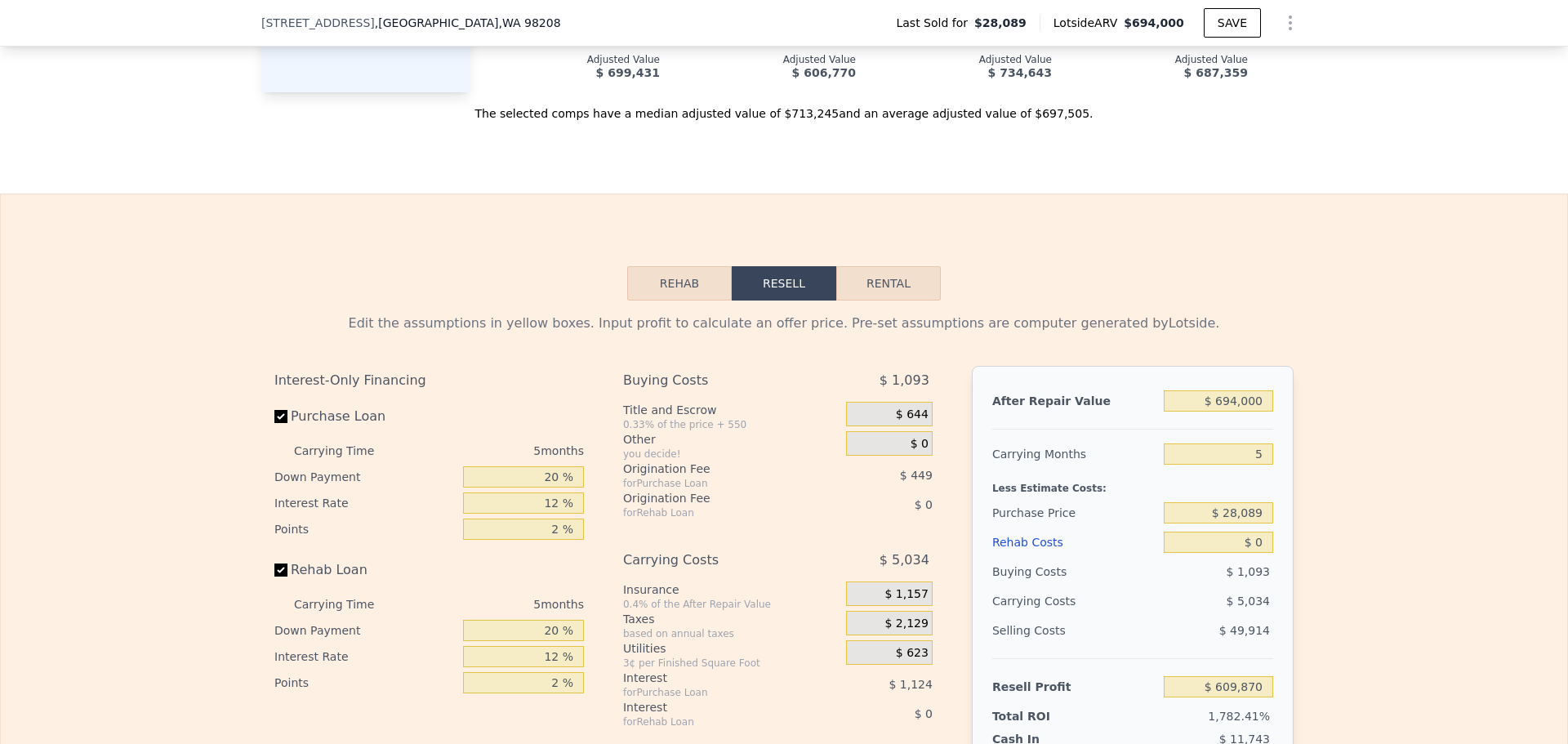
scroll to position [2041, 0]
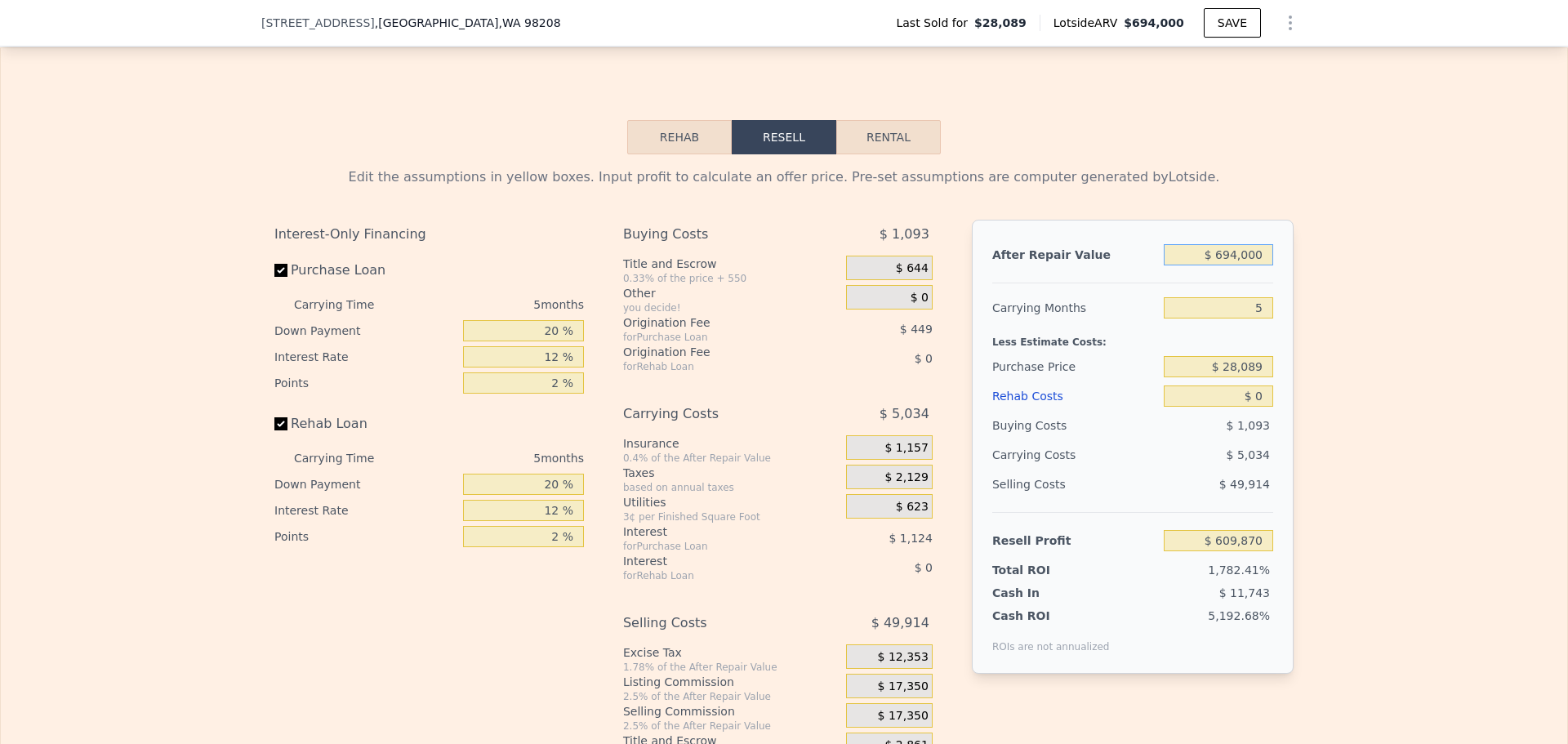
drag, startPoint x: 1257, startPoint y: 271, endPoint x: 1110, endPoint y: 248, distance: 148.8
click at [1110, 248] on div "After Repair Value $ 694,000 Carrying Months 5 Less Estimate Costs: Purchase Pr…" at bounding box center [1133, 447] width 321 height 454
type input "$ 7"
type input "-$ 33,602"
type input "$ 70"
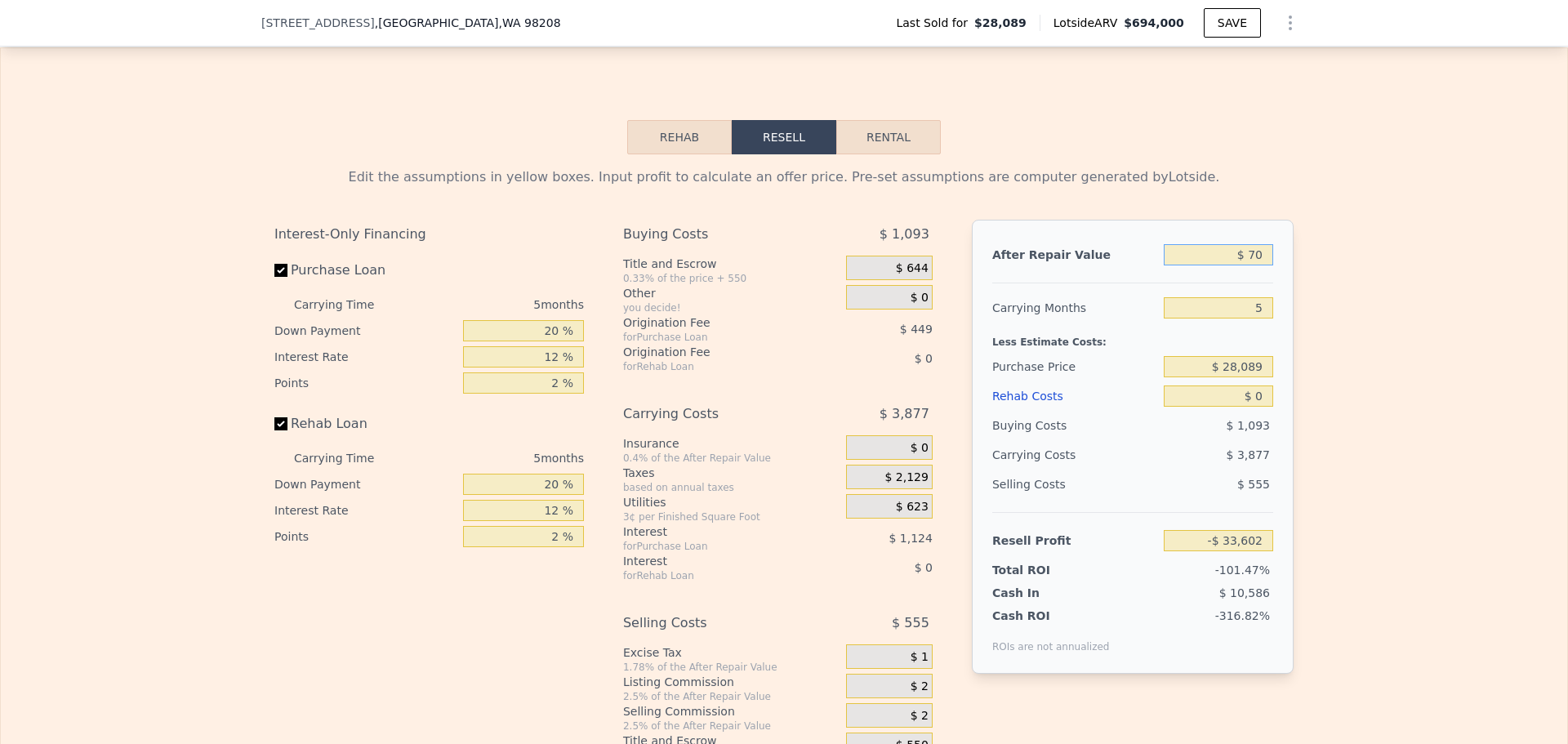
type input "-$ 33,544"
type input "$ 700"
type input "-$ 32,960"
type input "$ 7,000"
type input "-$ 27,119"
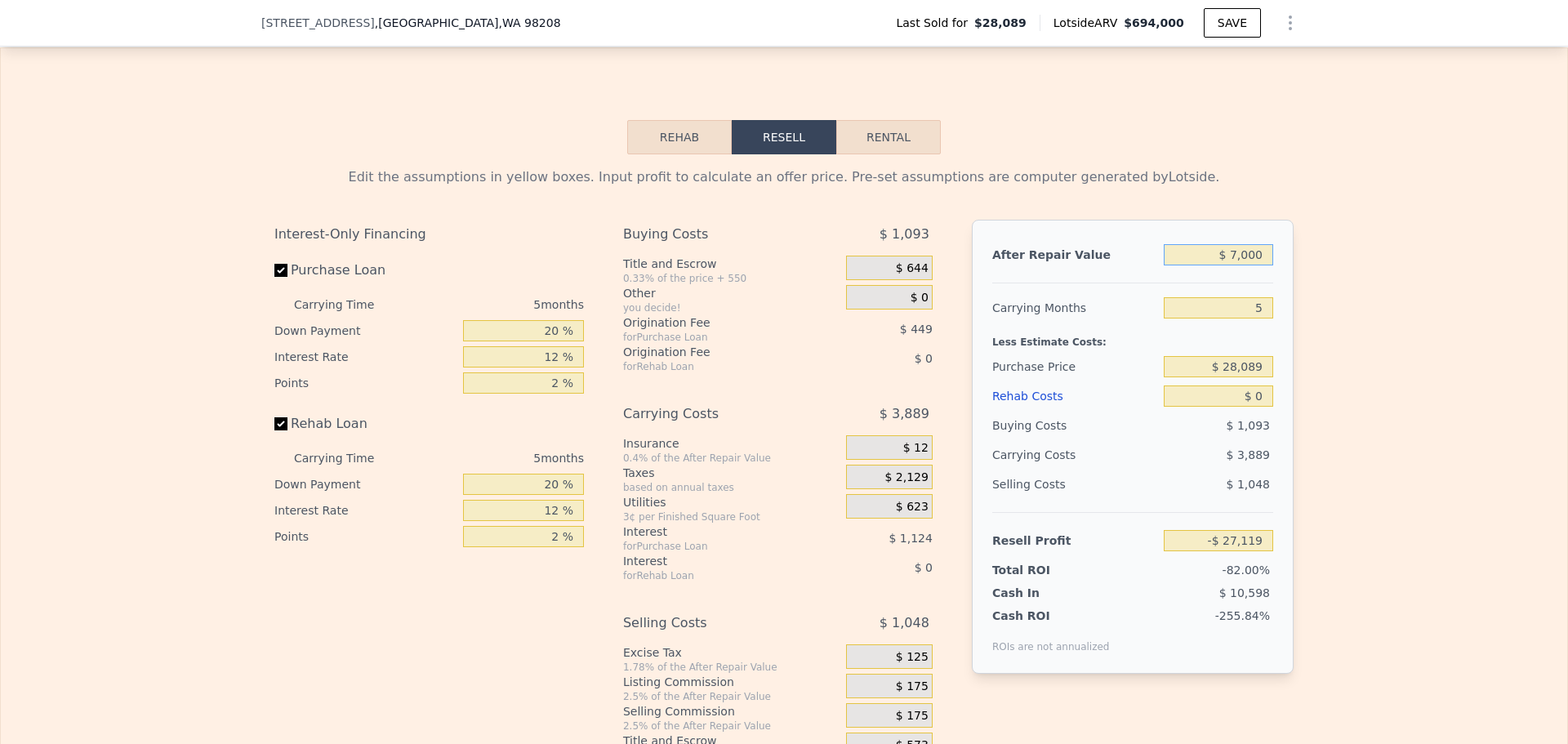
type input "$ 70,000"
type input "$ 31,295"
type input "$ 700,000"
type input "$ 615,433"
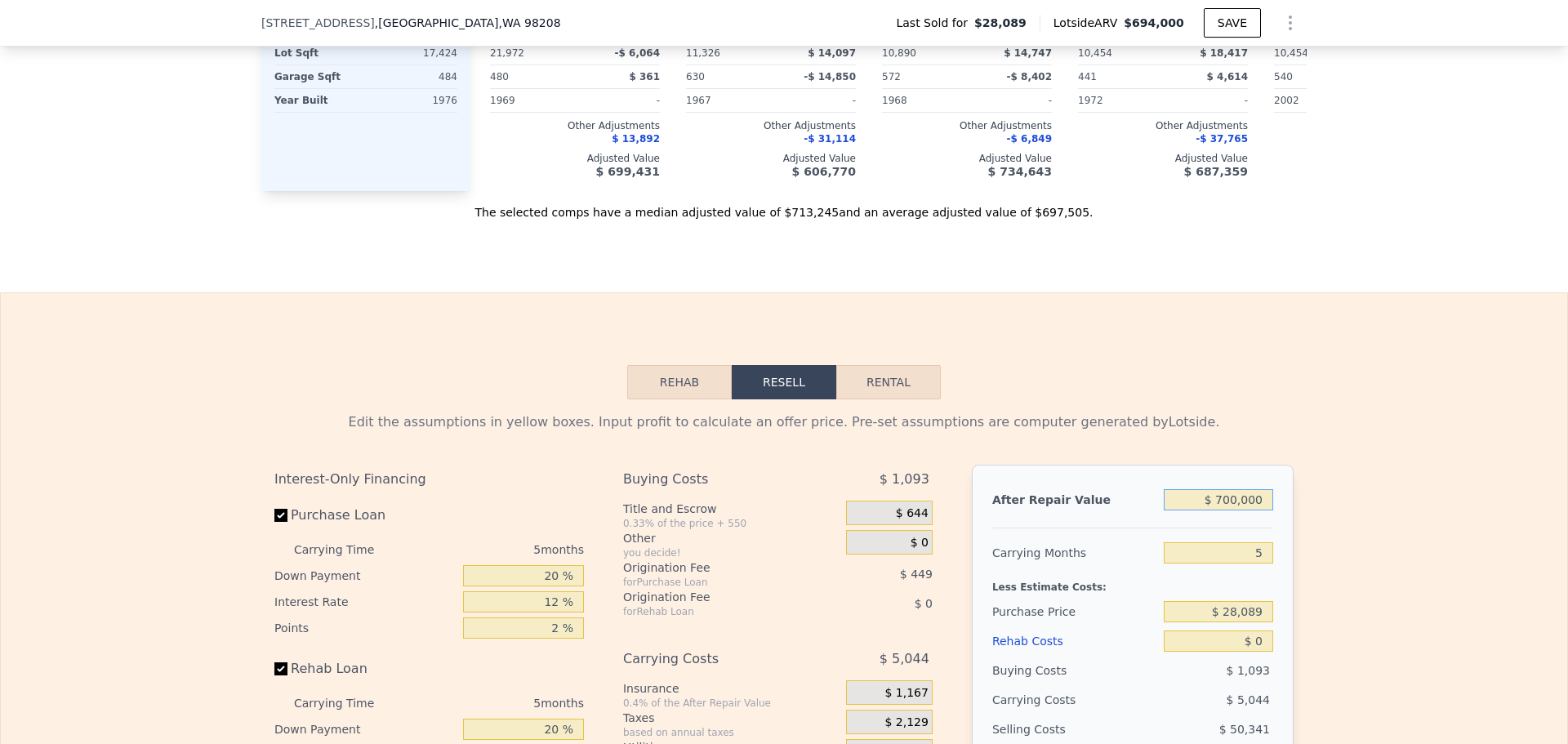
scroll to position [2123, 0]
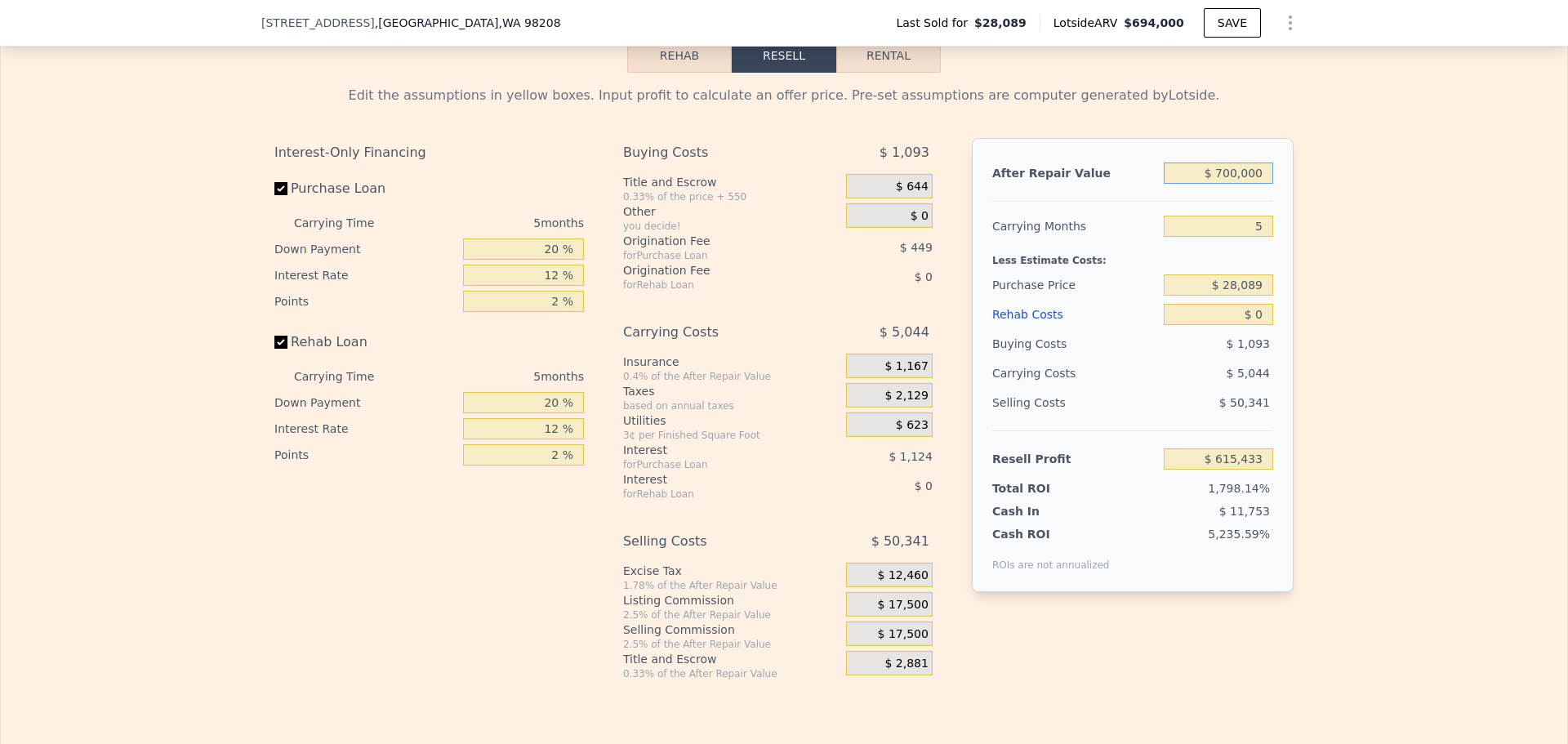
type input "$ 700,000"
drag, startPoint x: 1263, startPoint y: 250, endPoint x: 1228, endPoint y: 242, distance: 35.9
click at [1229, 237] on input "5" at bounding box center [1218, 226] width 109 height 21
type input "3"
type input "$ 617,451"
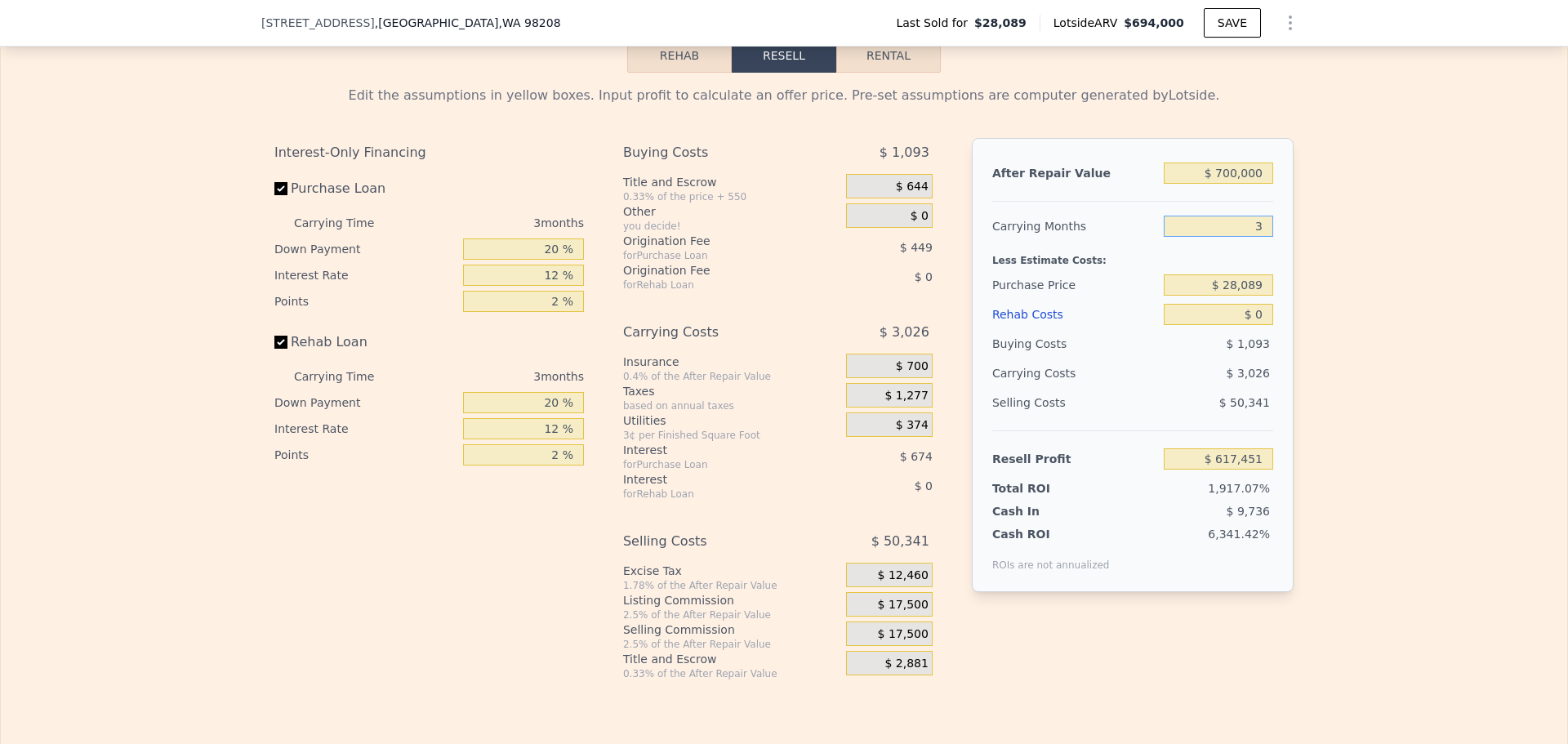
click at [1237, 237] on input "3" at bounding box center [1218, 226] width 109 height 21
type input "3"
drag, startPoint x: 1204, startPoint y: 295, endPoint x: 1095, endPoint y: 273, distance: 111.2
click at [1117, 280] on div "After Repair Value $ 700,000 Carrying Months 3 Less Estimate Costs: Purchase Pr…" at bounding box center [1133, 365] width 321 height 454
type input "$ 540,000"
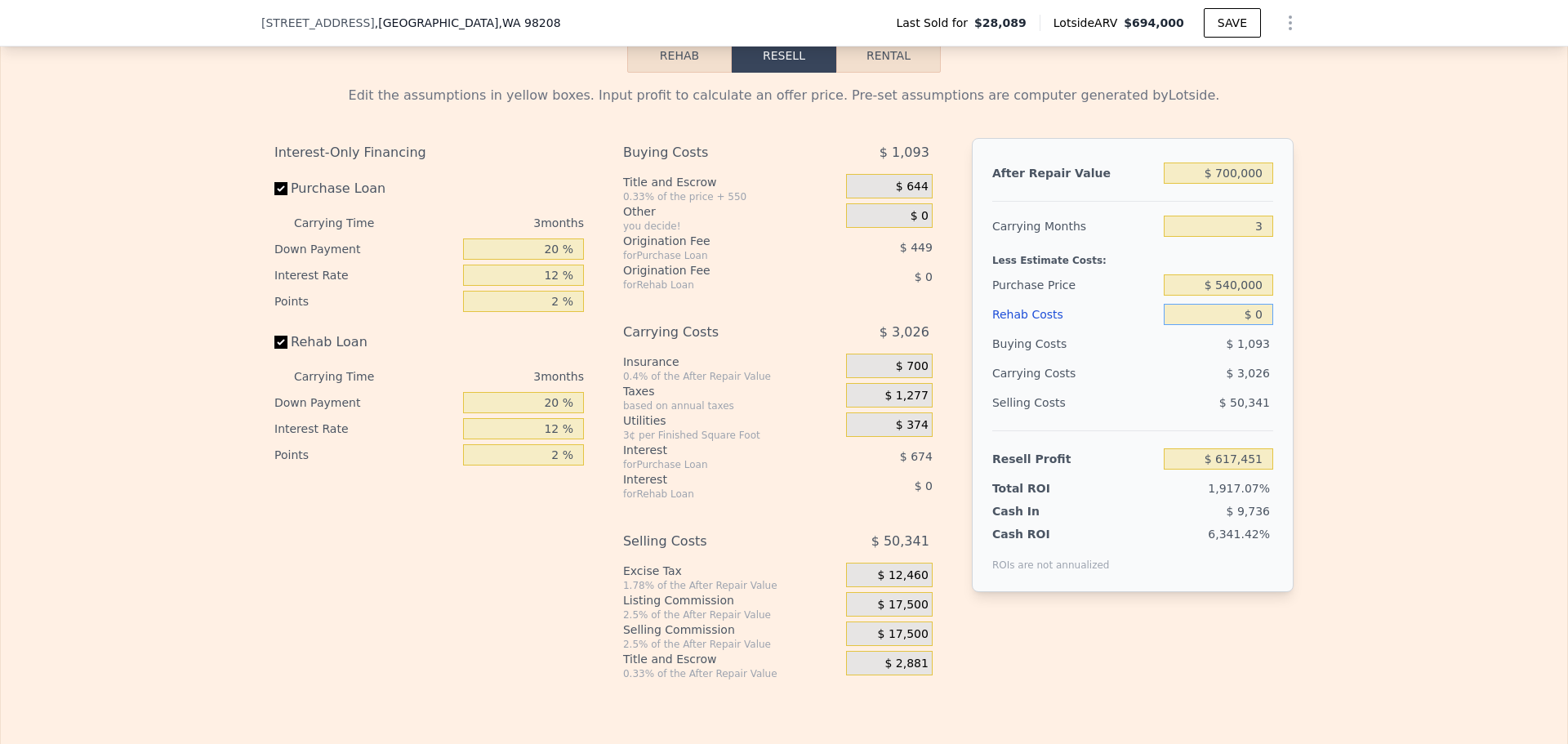
type input "$ 83,360"
click at [1266, 325] on input "$ 0" at bounding box center [1218, 315] width 109 height 21
type input "$ 2"
type input "$ 83,358"
type input "$ 20"
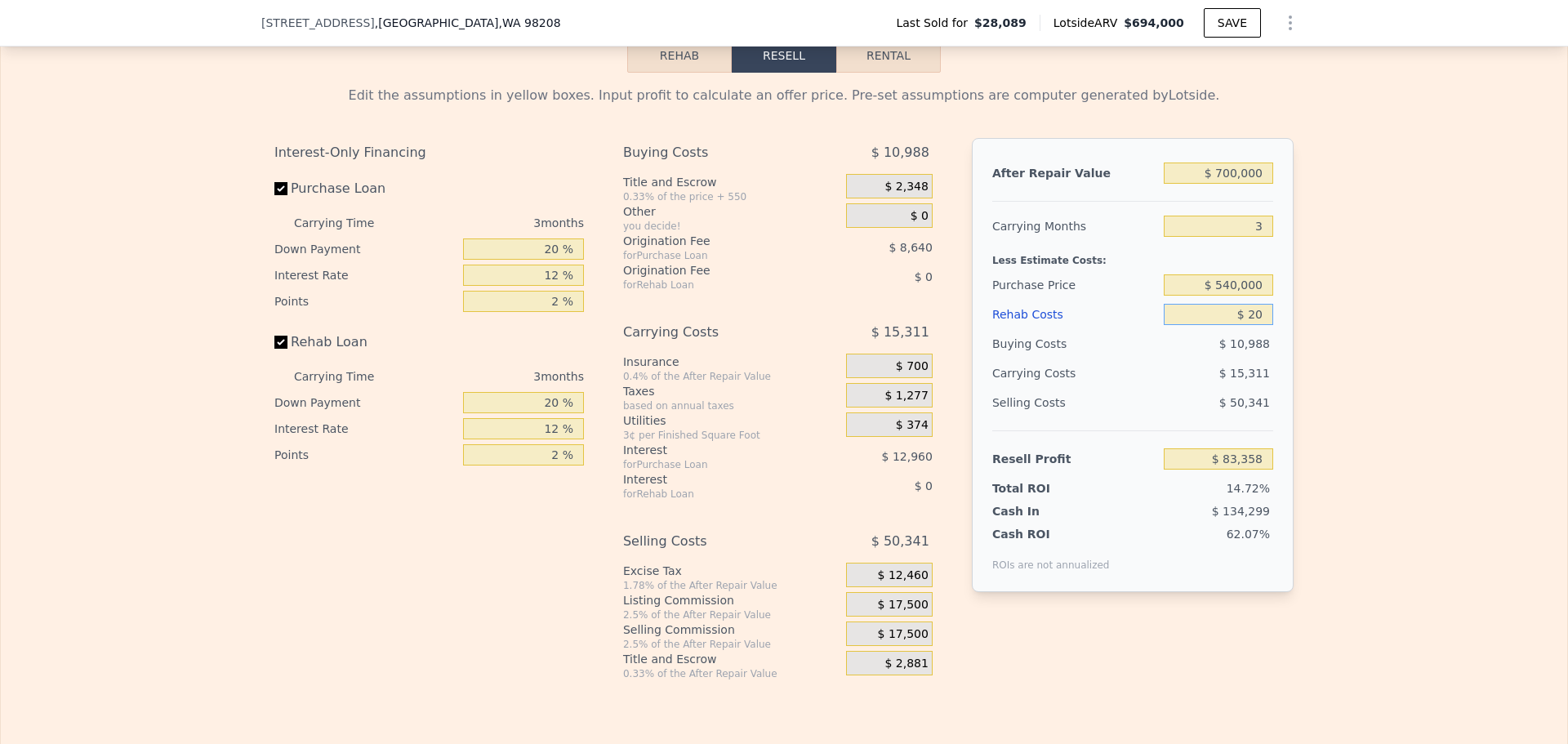
type input "$ 83,340"
type input "$ 200"
type input "$ 83,151"
type input "$ 2,000"
type input "$ 81,280"
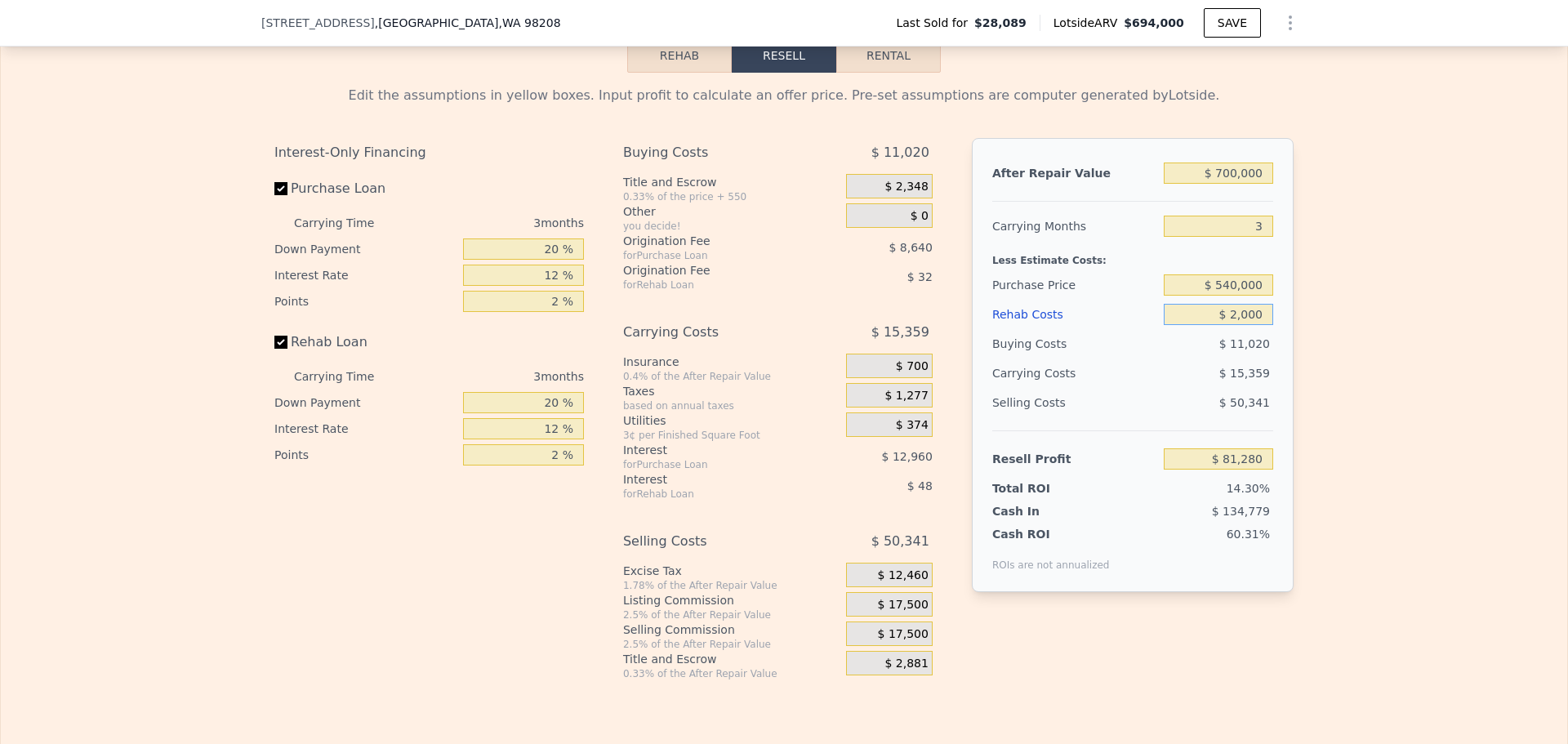
type input "$ 20,000"
type input "$ 62,560"
click at [1171, 388] on div "$ 15,791" at bounding box center [1186, 373] width 172 height 29
drag, startPoint x: 1252, startPoint y: 336, endPoint x: 1149, endPoint y: 317, distance: 104.7
click at [1149, 317] on div "After Repair Value $ 700,000 Carrying Months 3 Less Estimate Costs: Purchase Pr…" at bounding box center [1133, 365] width 321 height 454
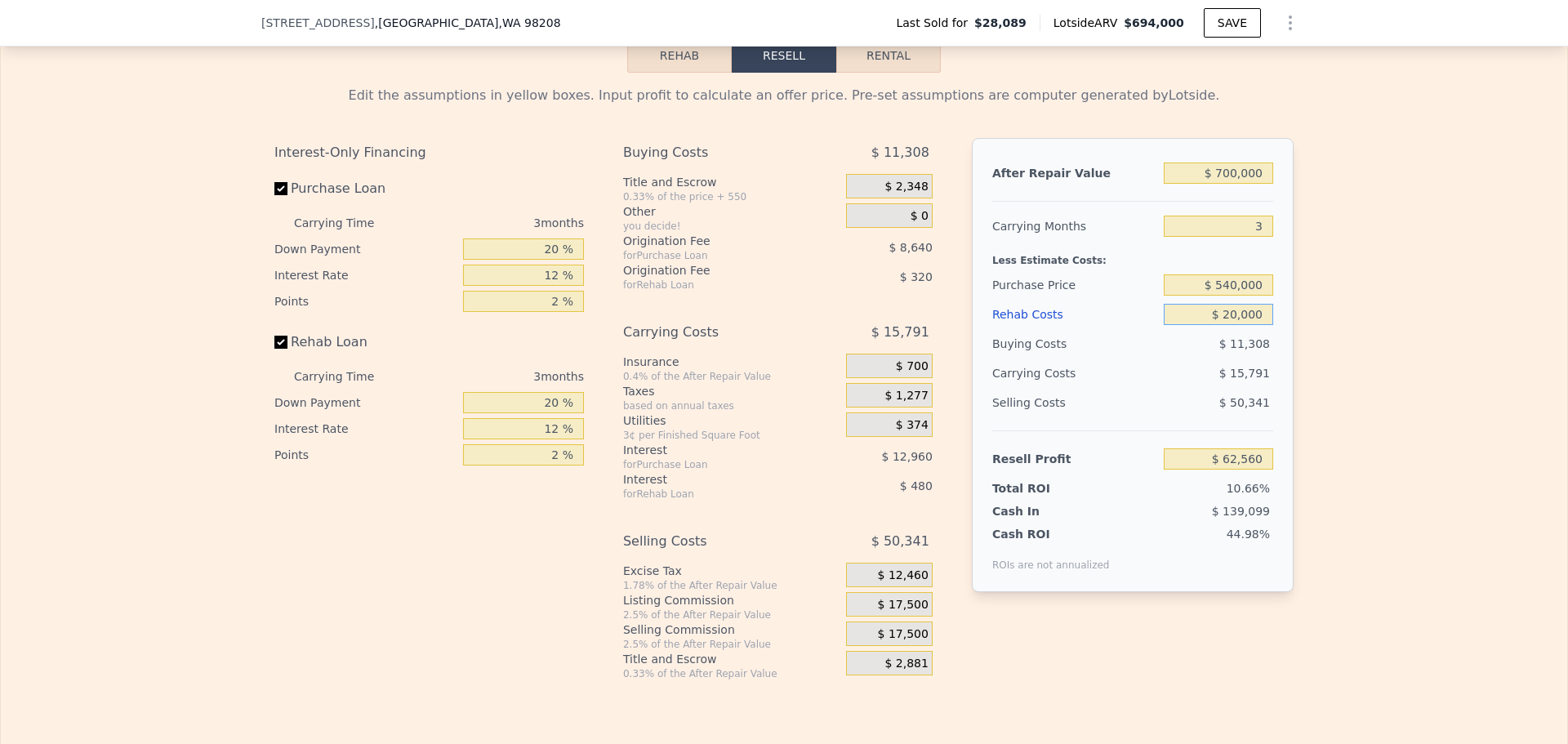
type input "$ 2,000"
type input "$ 81,280"
type input "$ 200"
type input "$ 83,151"
type input "$ 20"
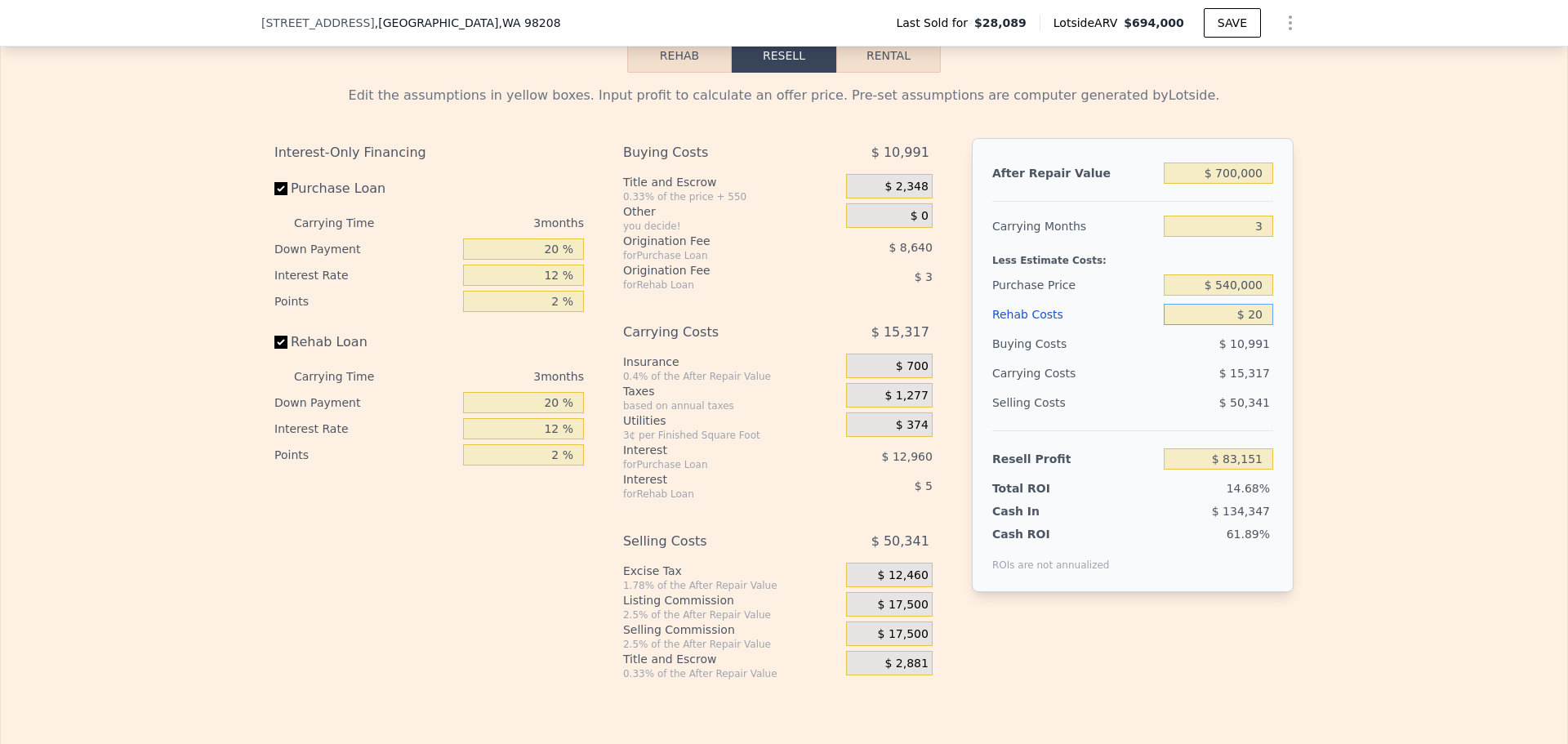
type input "$ 83,340"
type input "$ 0"
type input "$ 83,360"
type input "$ 3"
type input "$ 83,357"
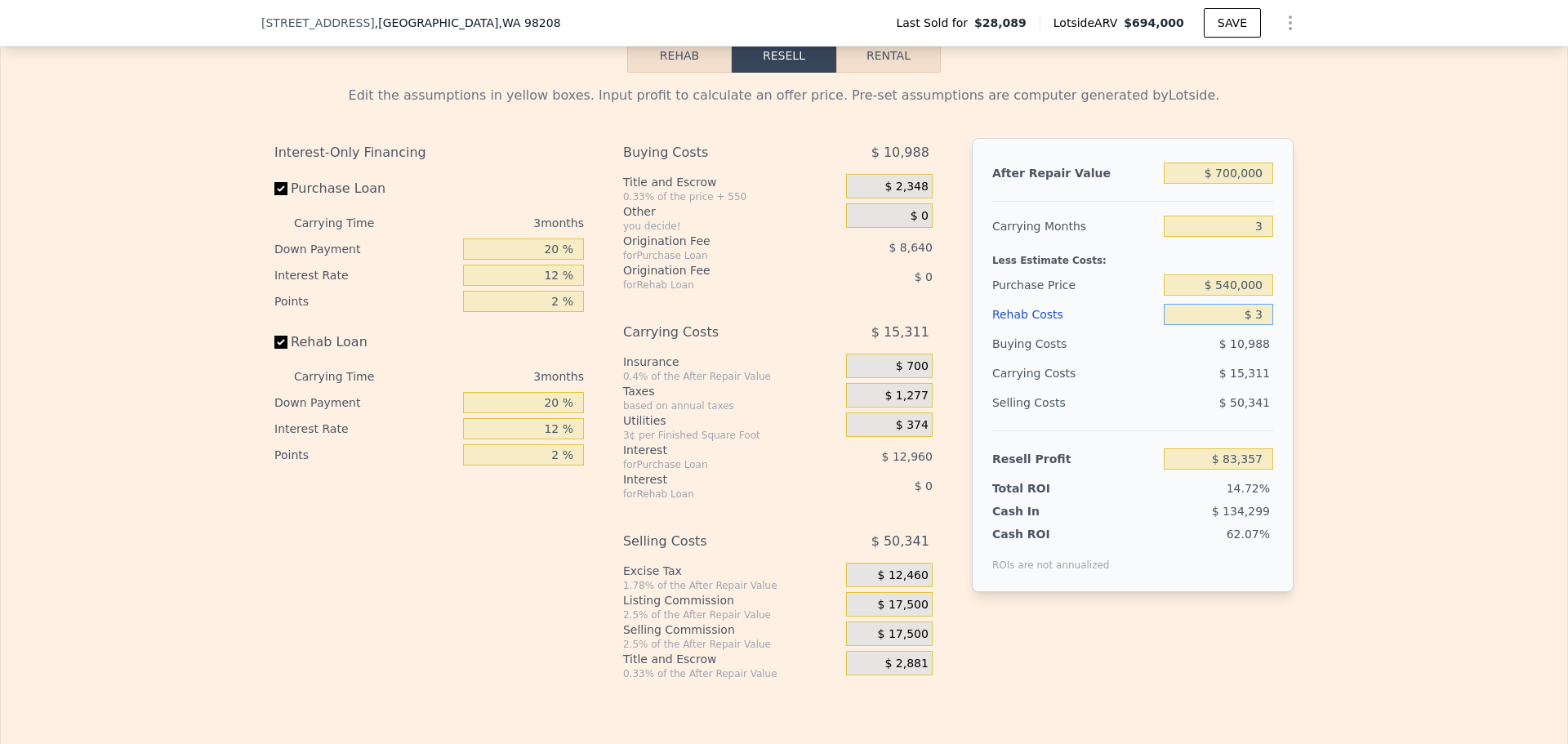
type input "$ 30"
type input "$ 83,330"
type input "$ 300"
type input "$ 83,049"
type input "$ 3,000"
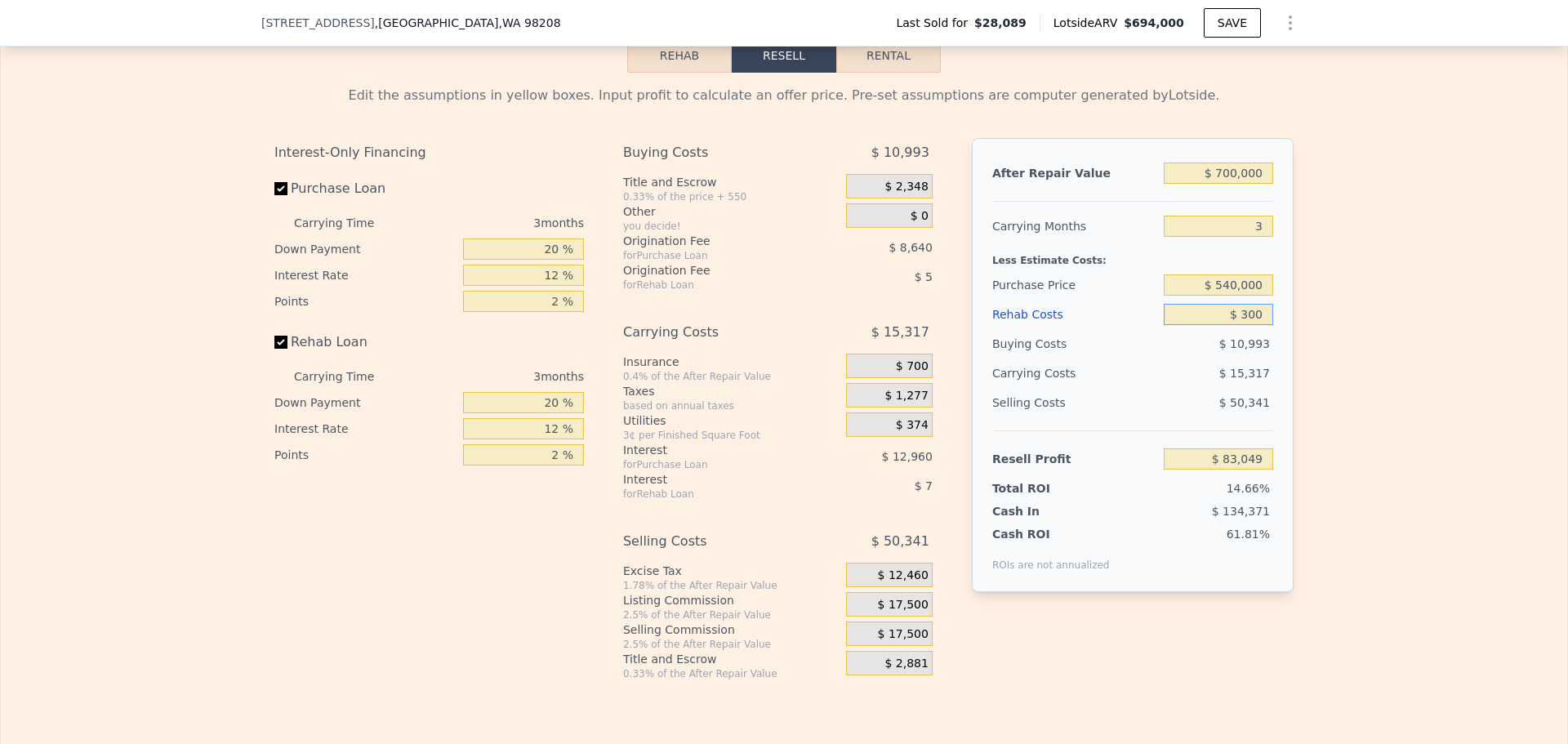
type input "$ 80,240"
type input "$ 30,000"
type input "$ 52,160"
type input "$ 30,000"
click at [1204, 388] on div "$ 16,031" at bounding box center [1186, 373] width 172 height 29
